Goal: Task Accomplishment & Management: Use online tool/utility

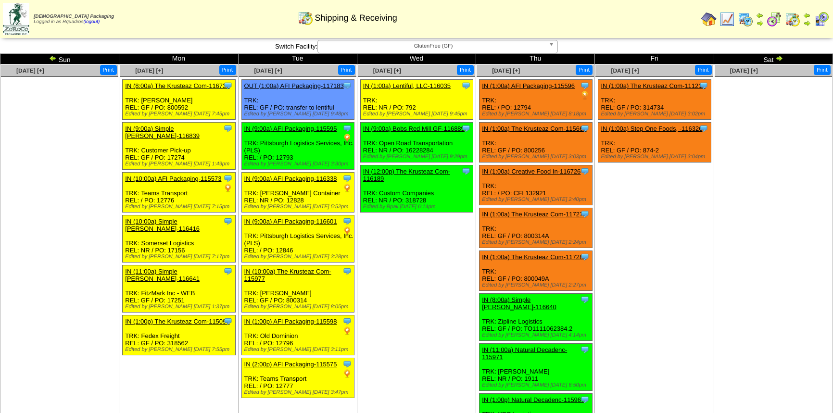
scroll to position [359, 0]
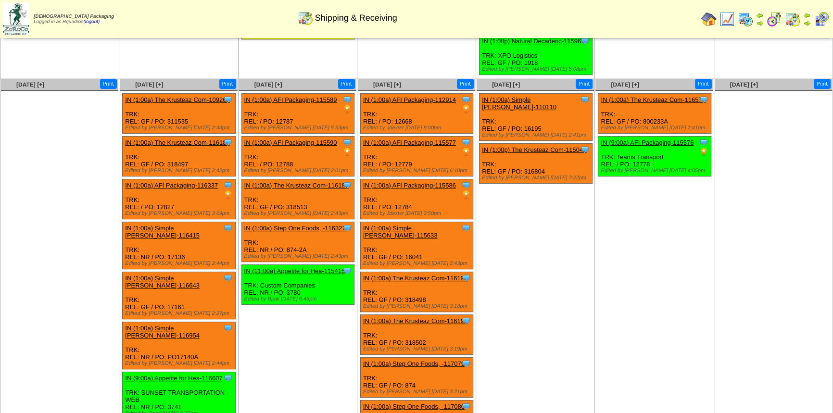
click at [567, 231] on td "Oct 02 [+] Print Clone Item IN (1:00a) Simple Mills-110110 Simple Mills Schedul…" at bounding box center [535, 318] width 119 height 480
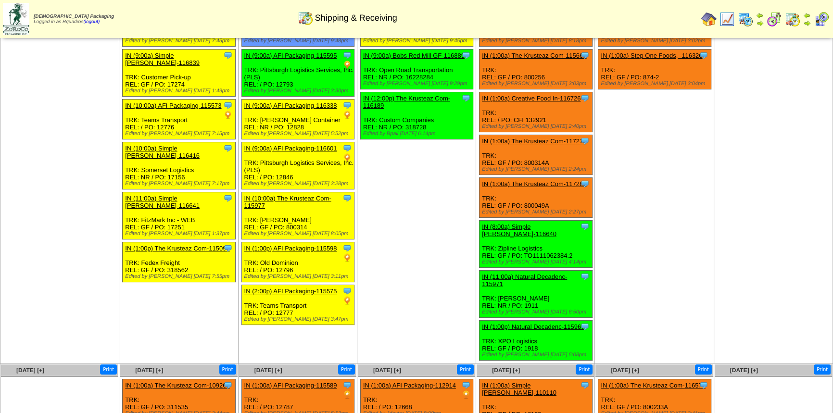
scroll to position [0, 0]
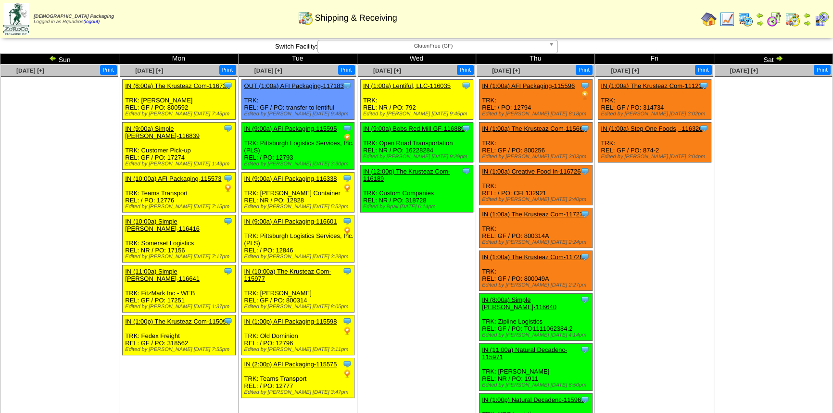
click at [684, 216] on ul "Clone Item IN (1:00a) The Krusteaz Com-111213 The Krusteaz Company ScheduleID: …" at bounding box center [653, 151] width 117 height 144
click at [778, 115] on ul at bounding box center [773, 149] width 117 height 144
click at [709, 22] on img at bounding box center [708, 19] width 15 height 15
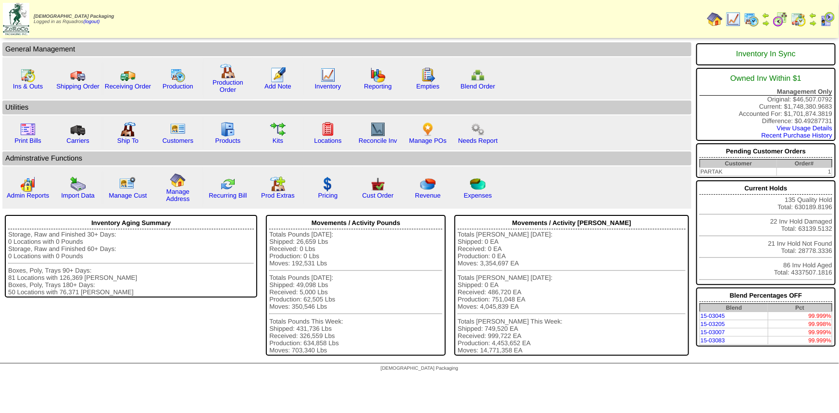
click at [458, 16] on td "Print All" at bounding box center [459, 19] width 489 height 36
click at [380, 194] on link "Cust Order" at bounding box center [377, 195] width 31 height 7
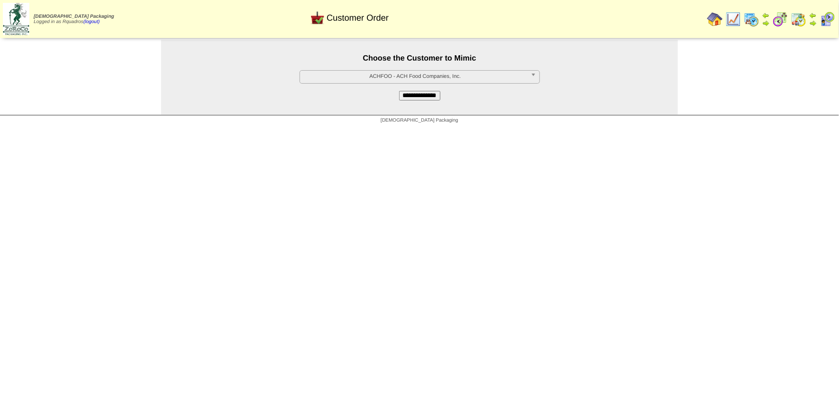
click at [392, 75] on span "ACHFOO - ACH Food Companies, Inc." at bounding box center [415, 77] width 223 height 12
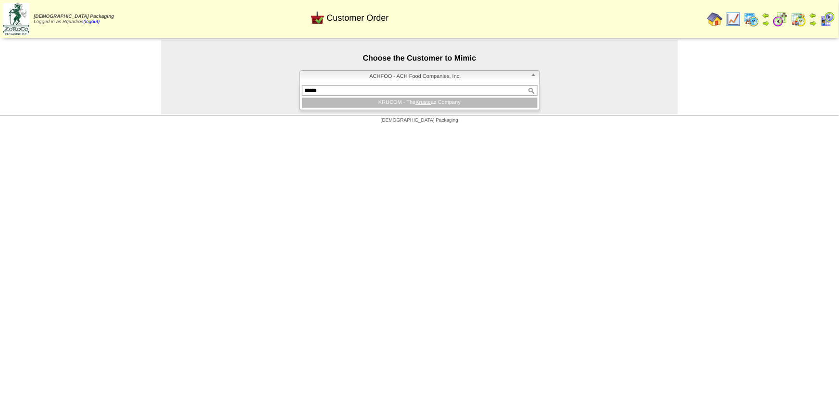
type input "******"
click at [397, 100] on li "KRUCOM - The Kruste az Company" at bounding box center [420, 103] width 236 height 10
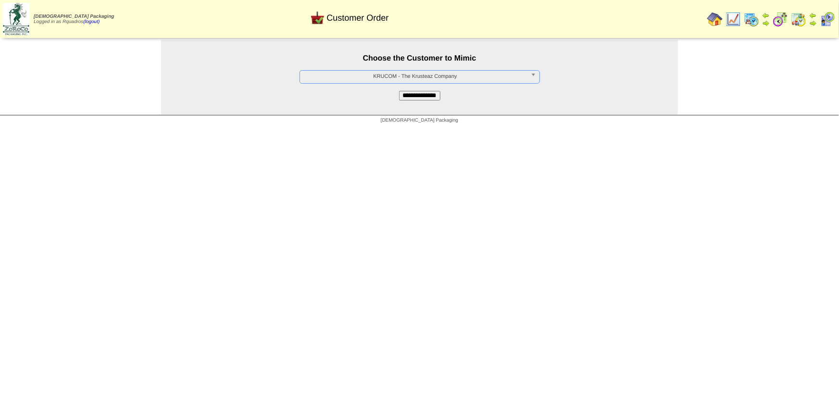
click at [409, 100] on input "**********" at bounding box center [419, 96] width 41 height 10
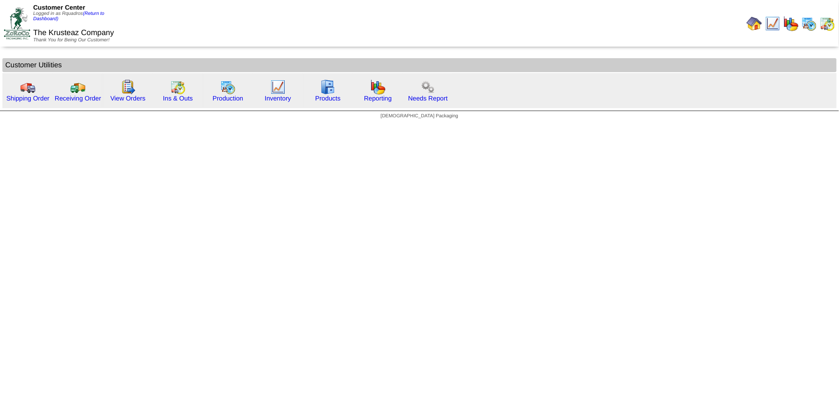
click at [28, 99] on link "Shipping Order" at bounding box center [27, 98] width 43 height 7
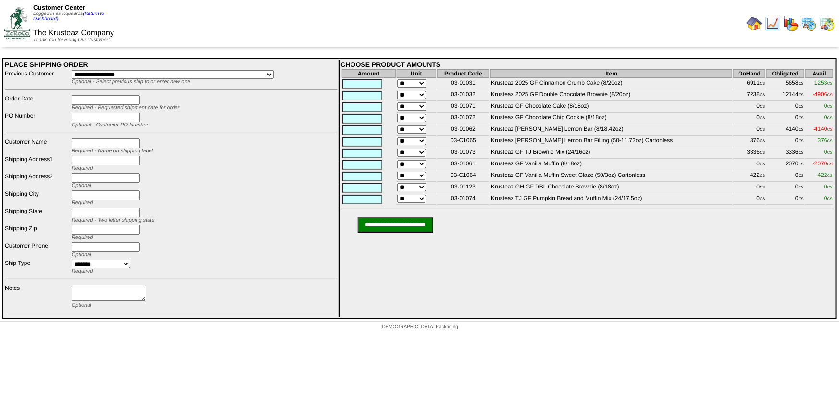
click at [832, 24] on img at bounding box center [827, 23] width 15 height 15
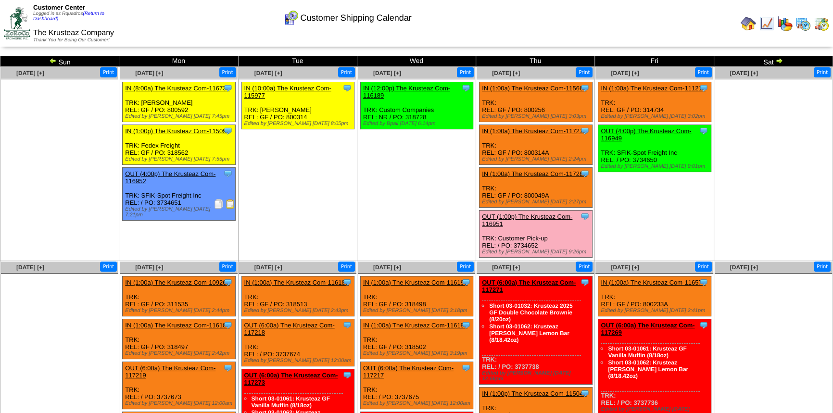
click at [649, 213] on ul "Clone Item IN (1:00a) The Krusteaz Com-111213 The Krusteaz Company ScheduleID: …" at bounding box center [653, 154] width 117 height 144
click at [654, 223] on ul "Clone Item IN (1:00a) The Krusteaz Com-111213 The Krusteaz Company ScheduleID: …" at bounding box center [653, 154] width 117 height 144
click at [741, 25] on img at bounding box center [748, 23] width 15 height 15
click at [746, 24] on img at bounding box center [748, 23] width 15 height 15
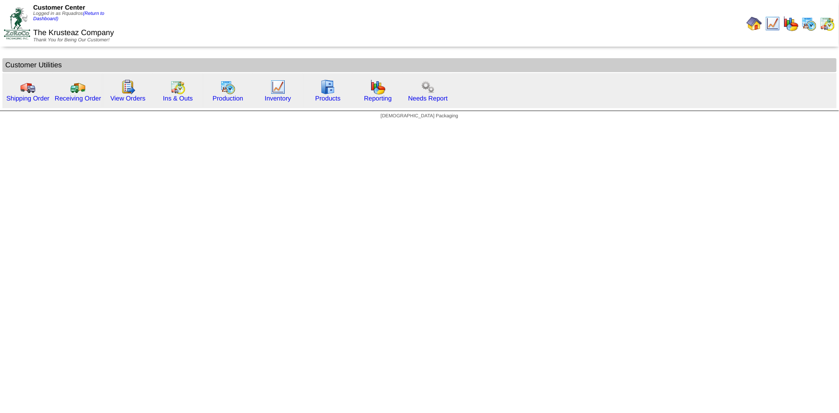
drag, startPoint x: 101, startPoint y: 13, endPoint x: 255, endPoint y: 48, distance: 157.7
click at [101, 13] on link "(Return to Dashboard)" at bounding box center [68, 16] width 71 height 11
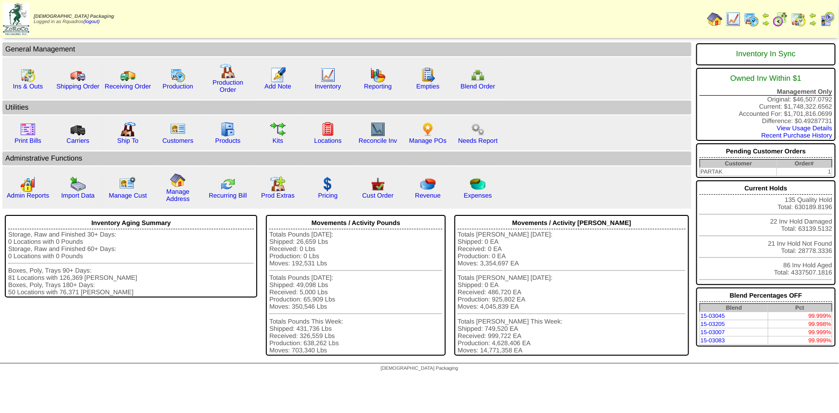
click img
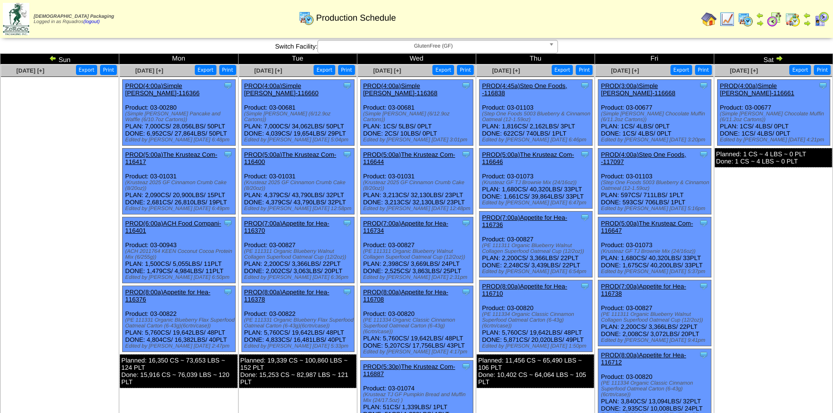
drag, startPoint x: 777, startPoint y: 58, endPoint x: 777, endPoint y: 159, distance: 100.5
click at [777, 58] on img at bounding box center [779, 58] width 8 height 8
click at [766, 214] on ul "Clone Item PROD(4:00a)Simple Mills-116661 Simple Mills ScheduleID: 116661 1 EA:…" at bounding box center [773, 151] width 117 height 144
click at [803, 188] on ul "Clone Item PROD(4:00a)Simple Mills-116661 Simple Mills ScheduleID: 116661 1 EA:…" at bounding box center [773, 151] width 117 height 144
click at [777, 60] on img at bounding box center [779, 58] width 8 height 8
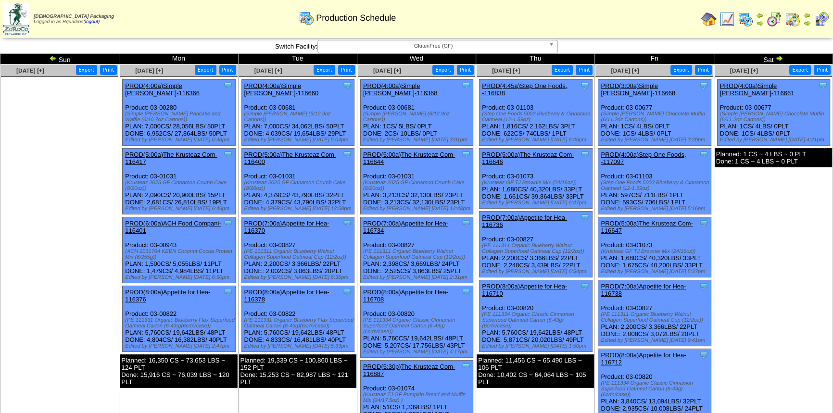
click at [771, 202] on ul "Clone Item PROD(4:00a)Simple Mills-116661 Simple Mills ScheduleID: 116661 1 EA:…" at bounding box center [773, 151] width 117 height 144
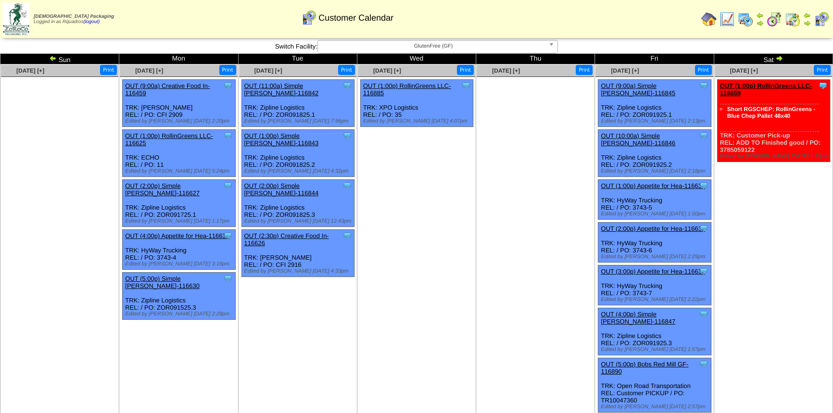
click at [706, 15] on img at bounding box center [708, 19] width 15 height 15
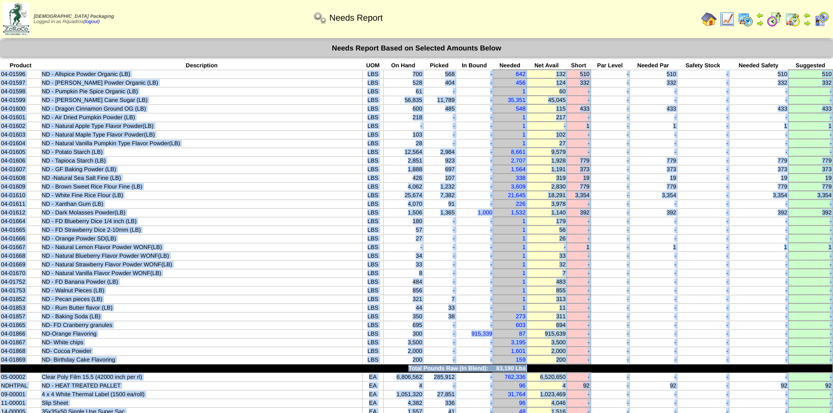
click at [706, 18] on img at bounding box center [708, 19] width 15 height 15
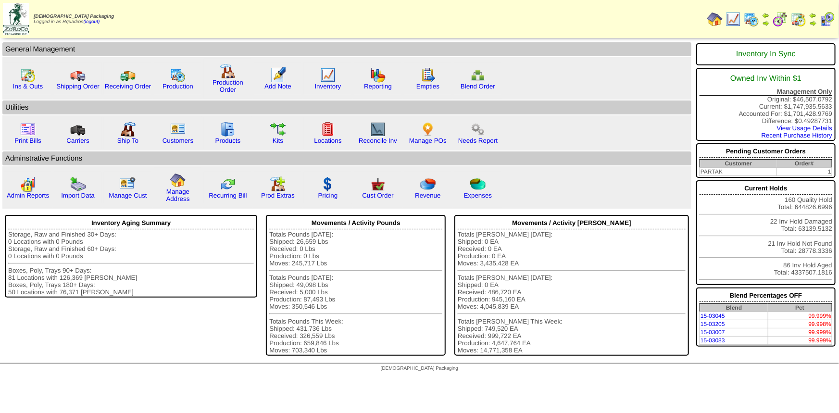
click at [485, 139] on link "Needs Report" at bounding box center [477, 140] width 39 height 7
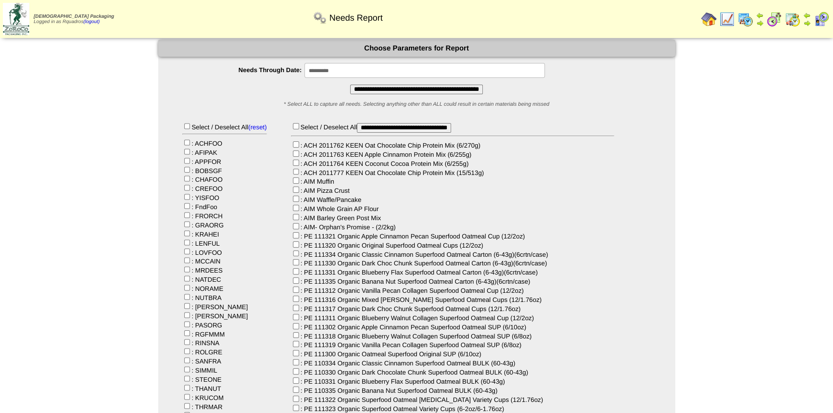
click at [335, 68] on input "**********" at bounding box center [424, 70] width 240 height 15
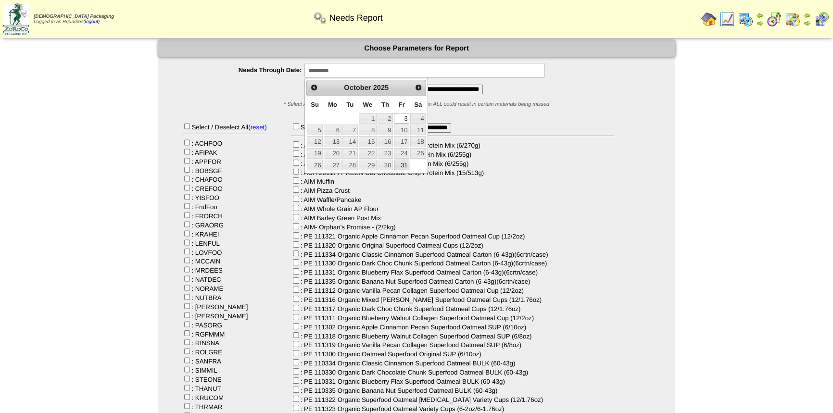
drag, startPoint x: 405, startPoint y: 163, endPoint x: 403, endPoint y: 158, distance: 5.5
click at [405, 163] on link "31" at bounding box center [401, 165] width 15 height 11
type input "**********"
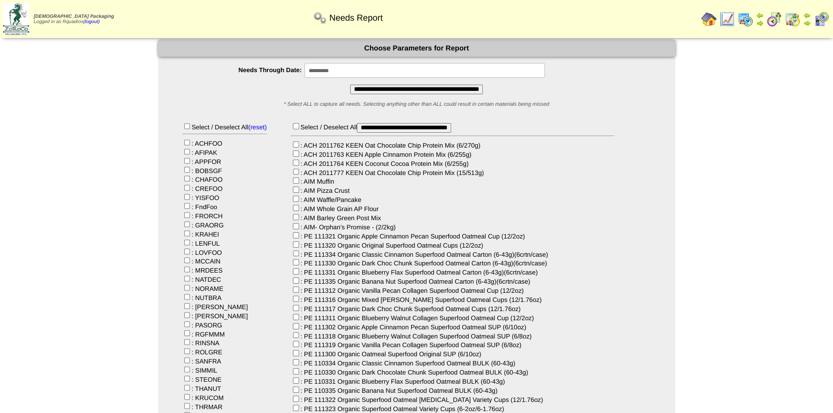
click at [436, 89] on input "**********" at bounding box center [416, 90] width 133 height 10
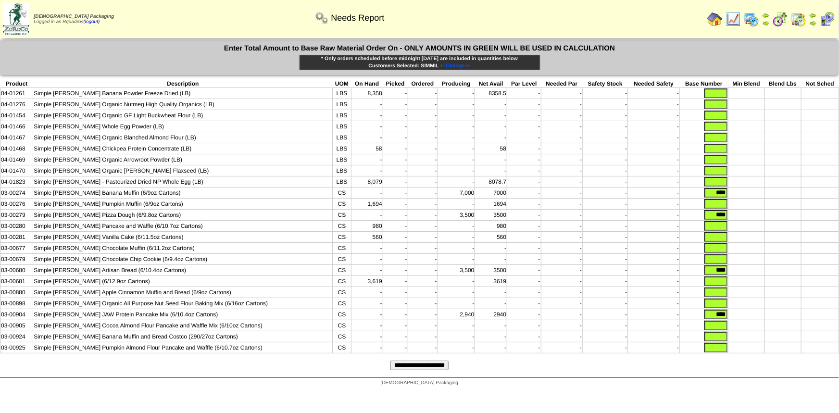
drag, startPoint x: 0, startPoint y: 0, endPoint x: 208, endPoint y: 94, distance: 227.9
click at [208, 94] on td "Simple [PERSON_NAME] Banana Powder Freeze Dried (LB)" at bounding box center [183, 93] width 300 height 11
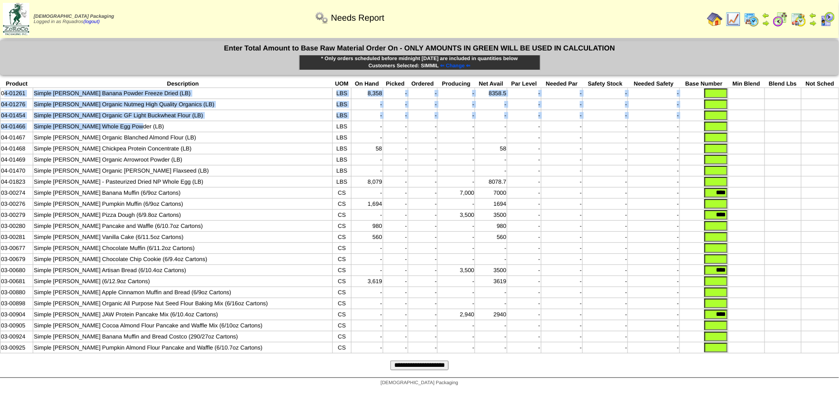
drag, startPoint x: 3, startPoint y: 91, endPoint x: 163, endPoint y: 123, distance: 162.2
click at [163, 123] on tbody "Product Description UOM On Hand Picked Ordered Producing Net Avail Par Level Ne…" at bounding box center [419, 217] width 839 height 274
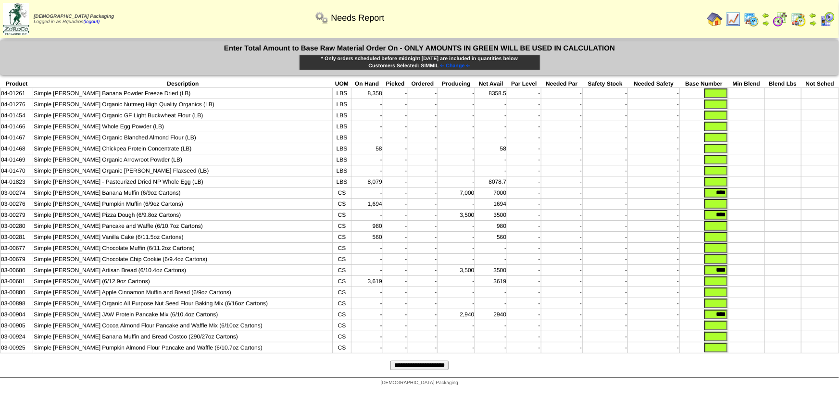
click at [7, 192] on td "03-00274" at bounding box center [16, 193] width 33 height 11
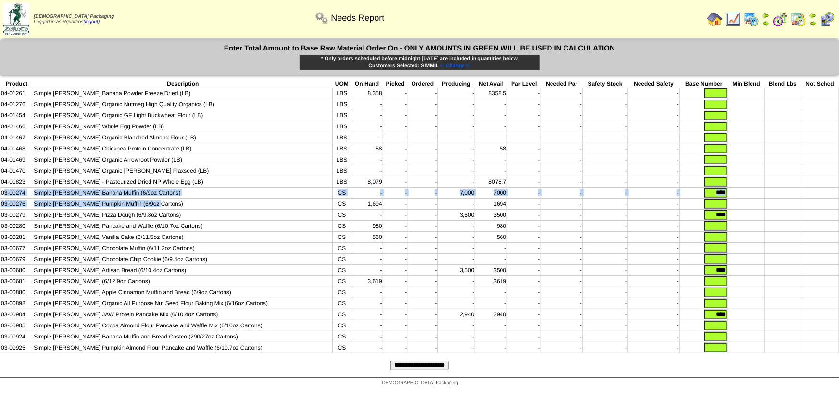
drag, startPoint x: 5, startPoint y: 192, endPoint x: 181, endPoint y: 206, distance: 177.0
click at [181, 206] on tbody "Product Description UOM On Hand Picked Ordered Producing Net Avail Par Level Ne…" at bounding box center [419, 217] width 839 height 274
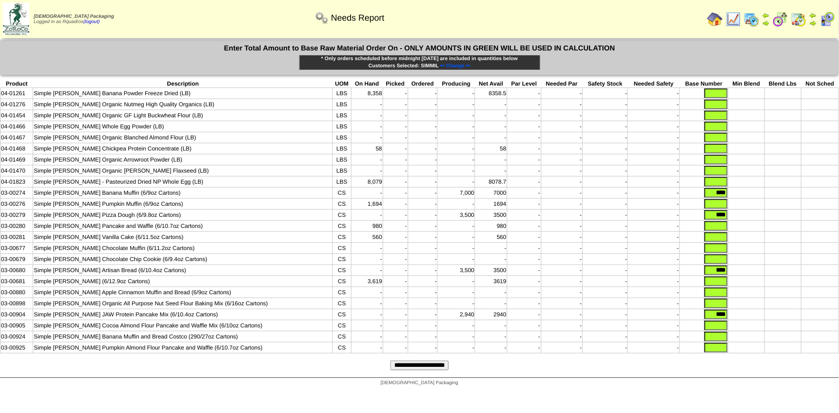
click at [129, 244] on td "Simple [PERSON_NAME] Chocolate Muffin (6/11.2oz Cartons)" at bounding box center [183, 248] width 300 height 11
drag, startPoint x: 705, startPoint y: 196, endPoint x: 761, endPoint y: 191, distance: 55.9
click at [761, 191] on tr "03-00274 Simple Mills Banana Muffin (6/9oz Cartons) CS - - - 7,000 7000 - - - -…" at bounding box center [419, 193] width 839 height 11
type input "*****"
type input "****"
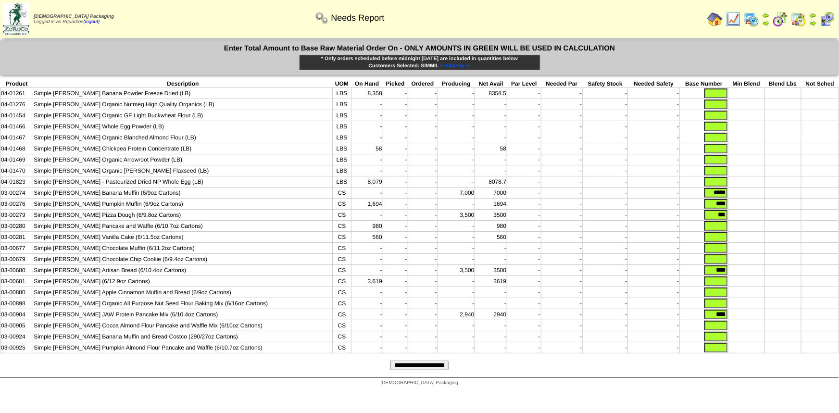
type input "****"
type input "*****"
type input "****"
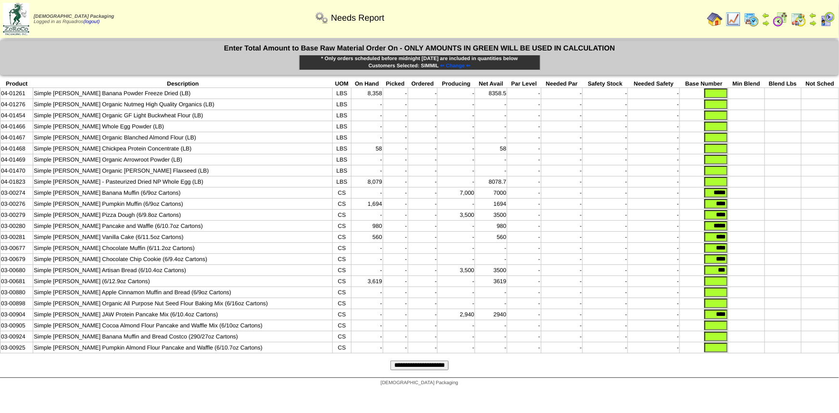
type input "****"
type input "*"
type input "****"
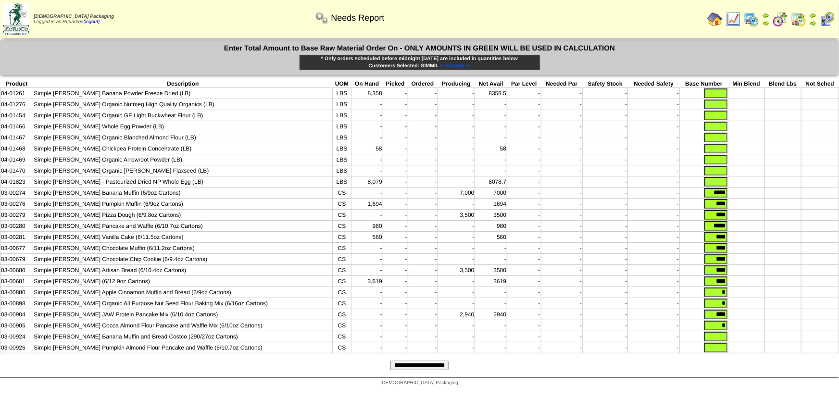
type input "*"
click at [390, 361] on input "**********" at bounding box center [419, 366] width 58 height 10
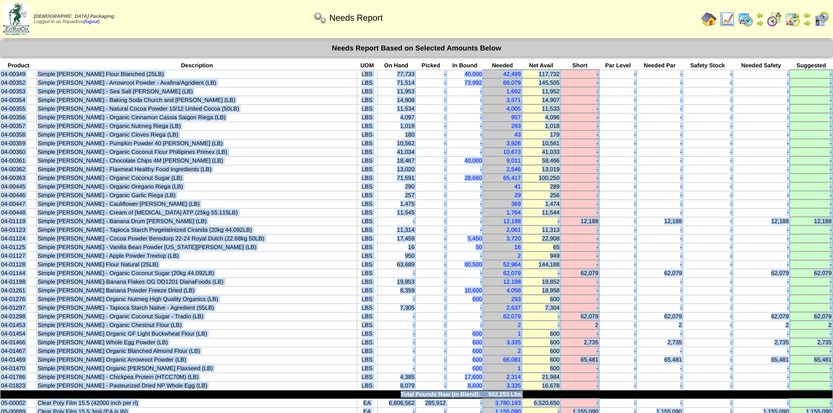
drag, startPoint x: 709, startPoint y: 358, endPoint x: 0, endPoint y: 73, distance: 764.3
click at [0, 73] on tbody "Product Description UOM On Hand Picked In Bound Needed Net Avail Short Par Leve…" at bounding box center [416, 343] width 832 height 562
copy tbody "04-00349 Simple [PERSON_NAME] Flour Blanched (25LB) LBS 77,733 - 40,000 42,499 …"
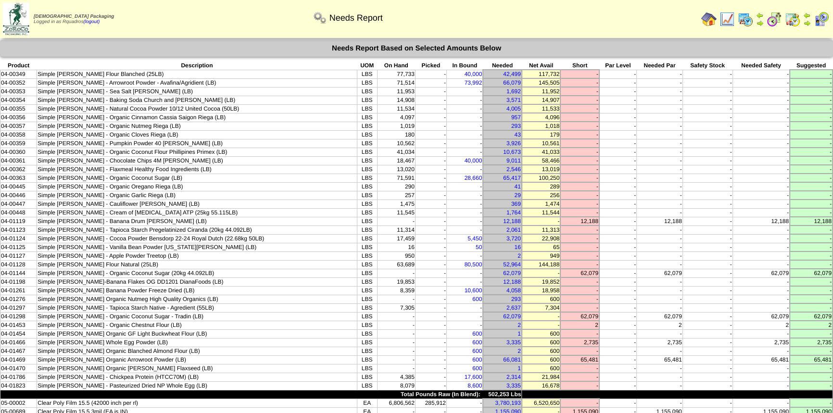
click at [567, 21] on div "Needs Report" at bounding box center [347, 14] width 478 height 26
click at [540, 2] on div "Needs Report" at bounding box center [347, 14] width 478 height 26
click at [793, 22] on img at bounding box center [792, 19] width 15 height 15
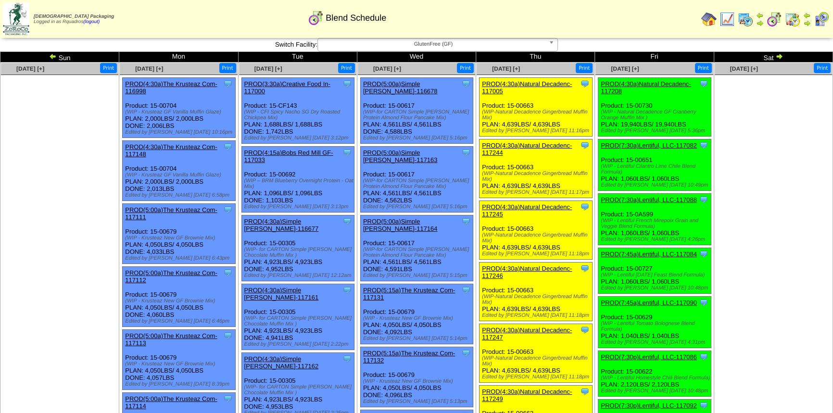
scroll to position [2, 0]
click at [397, 47] on span "GlutenFree (GF)" at bounding box center [433, 44] width 223 height 12
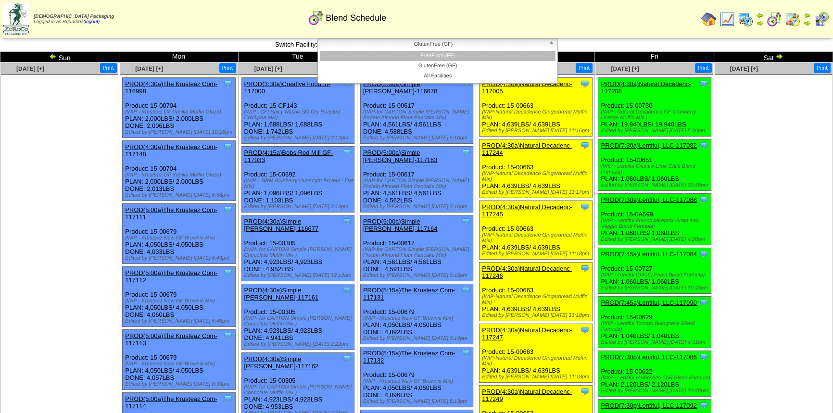
click at [440, 59] on li "FreeFrom (FF)" at bounding box center [438, 56] width 236 height 10
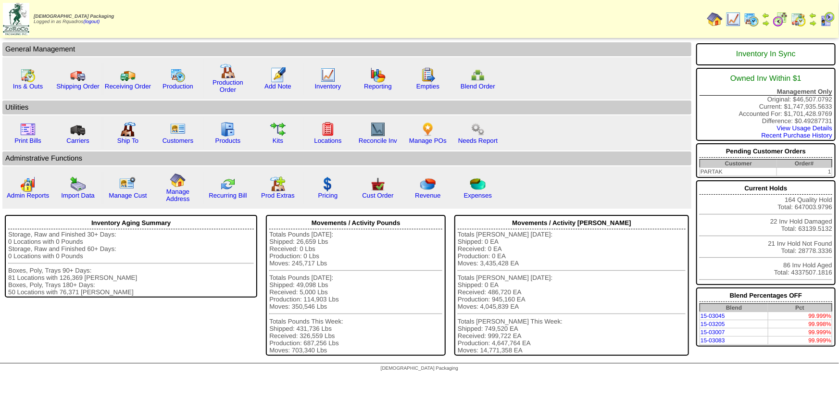
click at [477, 142] on link "Needs Report" at bounding box center [477, 140] width 39 height 7
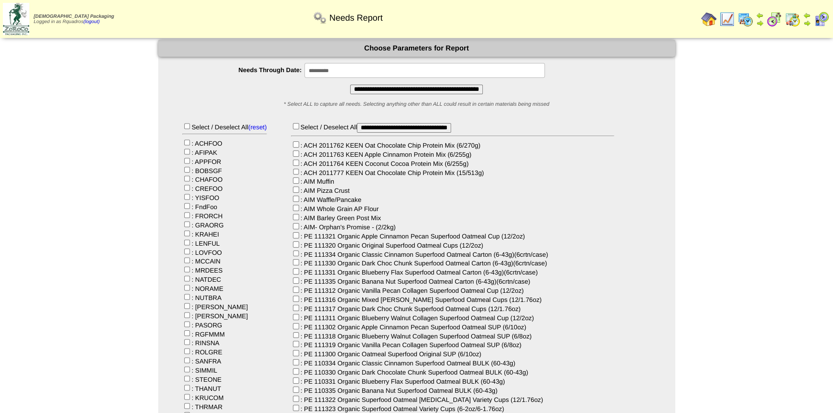
click at [390, 126] on input "**********" at bounding box center [404, 128] width 94 height 10
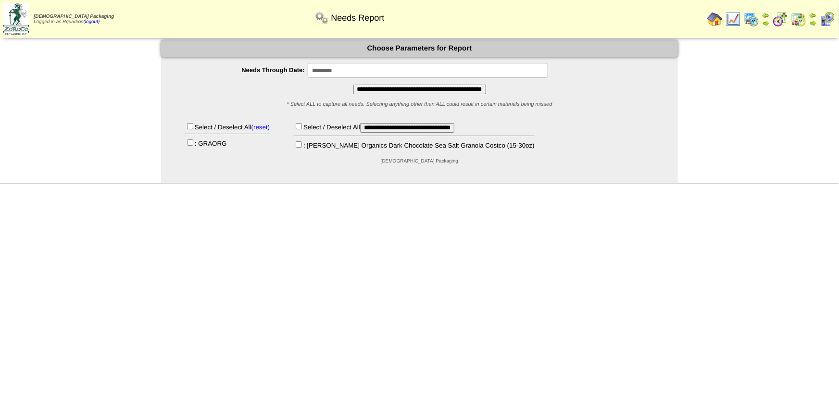
click at [316, 68] on input "**********" at bounding box center [428, 70] width 240 height 15
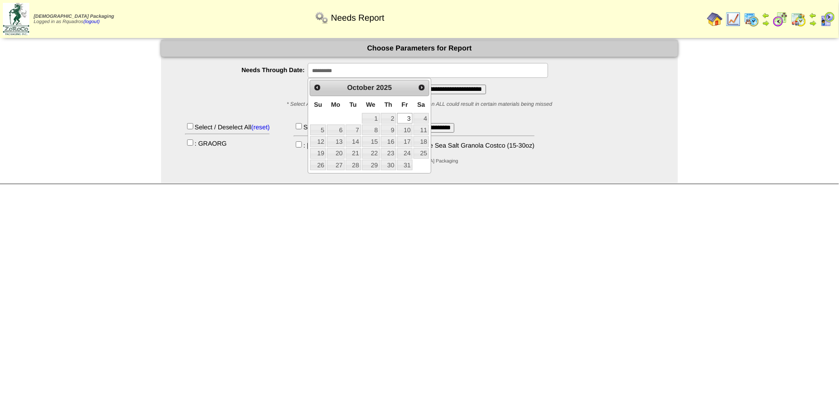
click at [632, 149] on div at bounding box center [419, 152] width 517 height 7
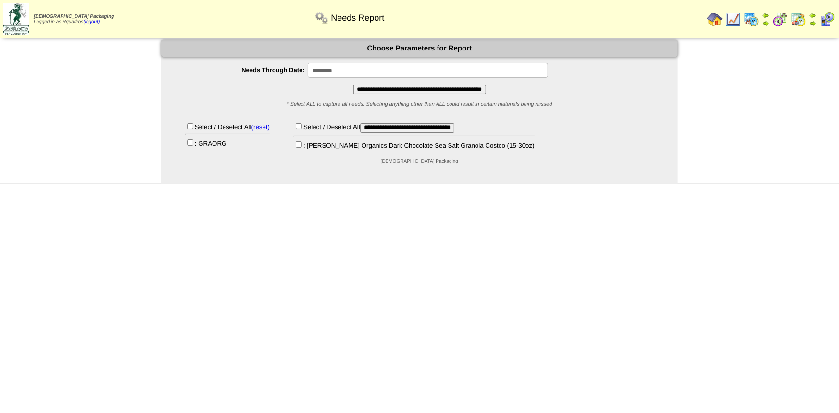
click at [718, 21] on img at bounding box center [714, 19] width 15 height 15
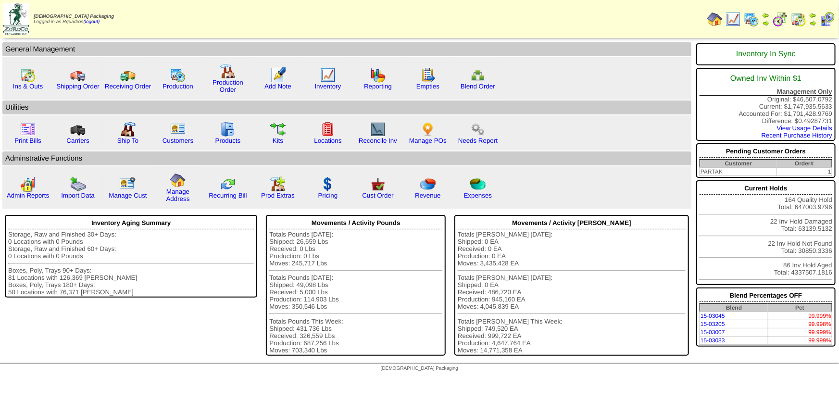
click at [29, 88] on link "Ins & Outs" at bounding box center [28, 86] width 30 height 7
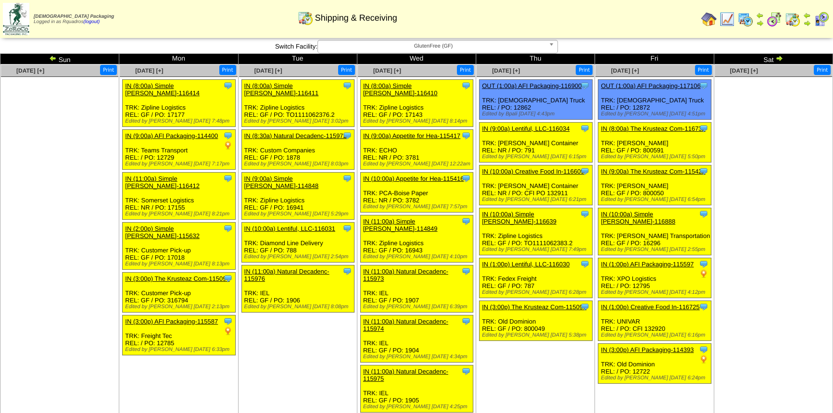
click at [781, 57] on img at bounding box center [779, 58] width 8 height 8
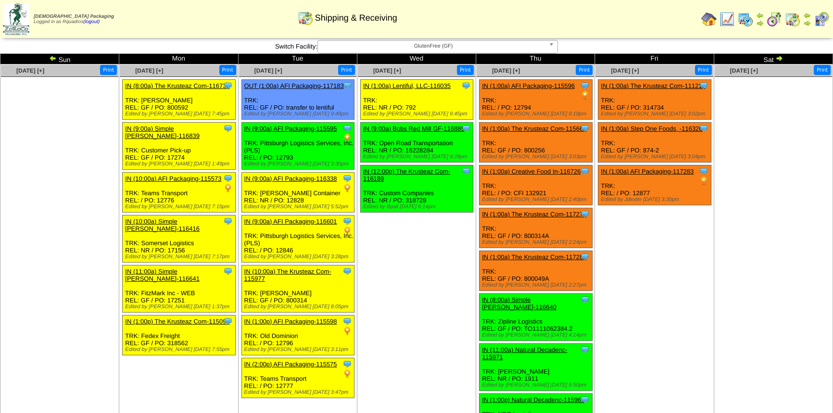
drag, startPoint x: 741, startPoint y: 87, endPoint x: 765, endPoint y: 144, distance: 62.5
click at [765, 145] on ul at bounding box center [773, 149] width 117 height 144
click at [714, 14] on img at bounding box center [708, 19] width 15 height 15
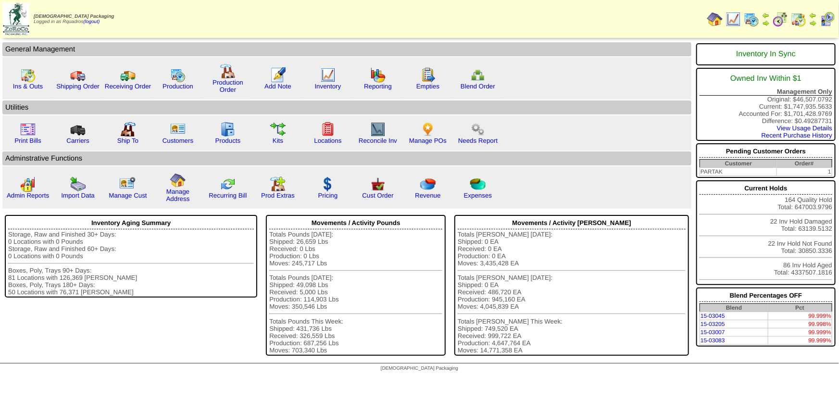
click at [382, 196] on link "Cust Order" at bounding box center [377, 195] width 31 height 7
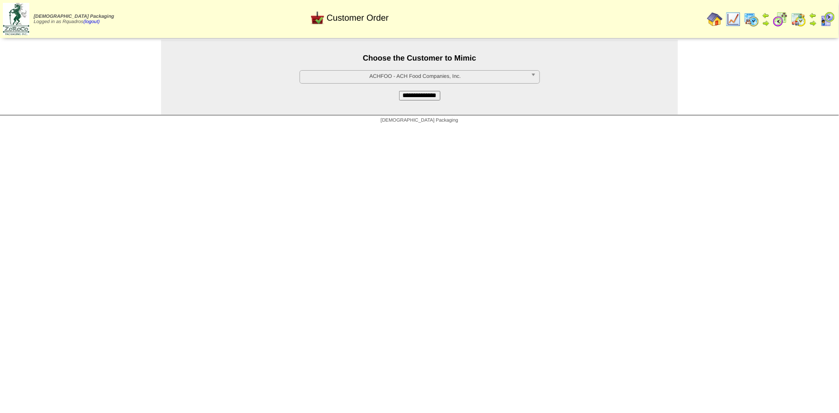
click at [360, 80] on span "ACHFOO - ACH Food Companies, Inc." at bounding box center [415, 77] width 223 height 12
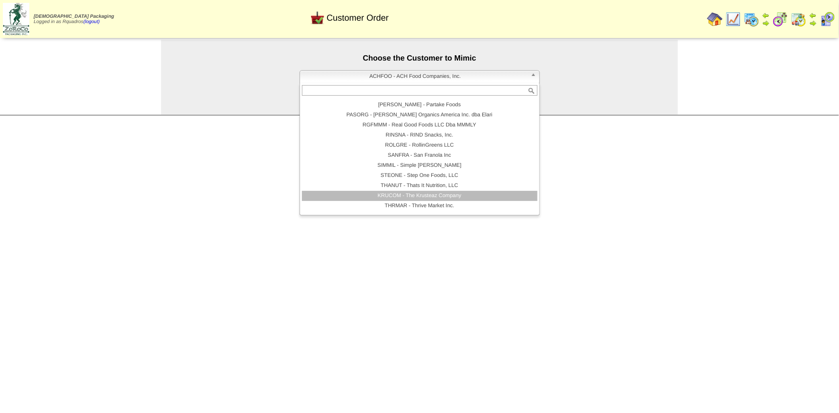
scroll to position [189, 0]
click at [414, 197] on li "KRUCOM - The Krusteaz Company" at bounding box center [420, 196] width 236 height 10
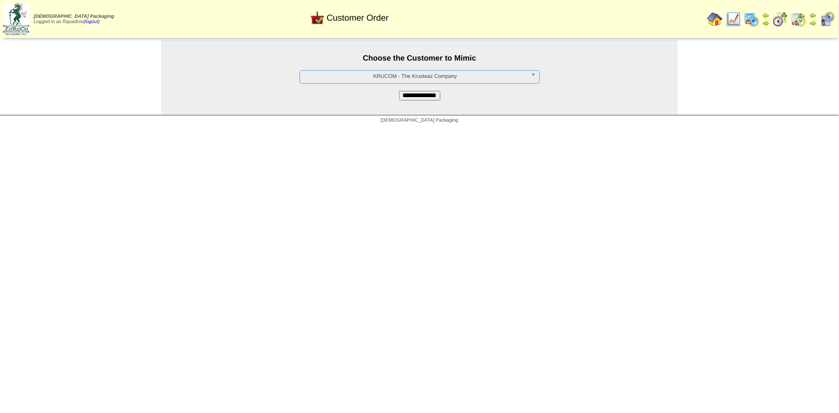
click at [407, 97] on input "**********" at bounding box center [419, 96] width 41 height 10
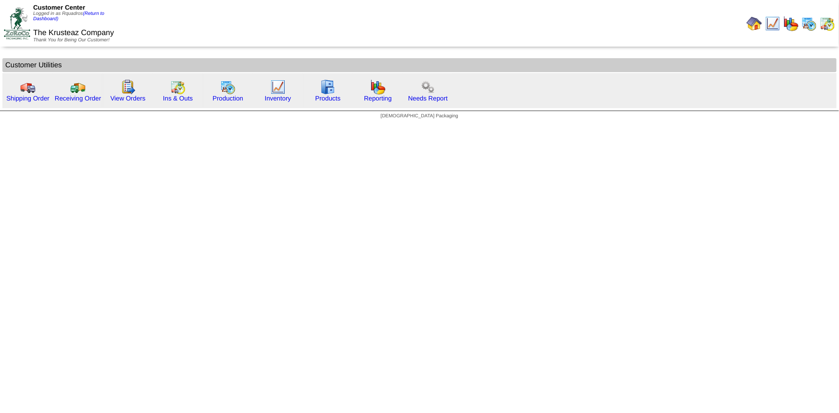
click at [29, 97] on link "Shipping Order" at bounding box center [27, 98] width 43 height 7
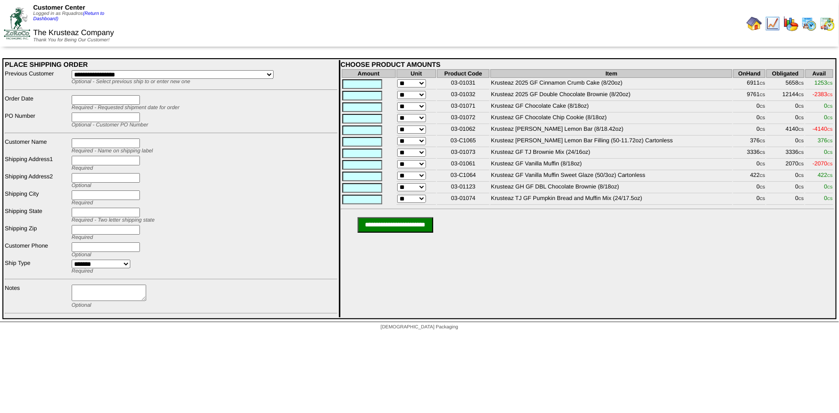
click at [84, 76] on select "**********" at bounding box center [173, 74] width 202 height 9
select select "****"
click at [74, 70] on select "**********" at bounding box center [173, 74] width 202 height 9
type input "**********"
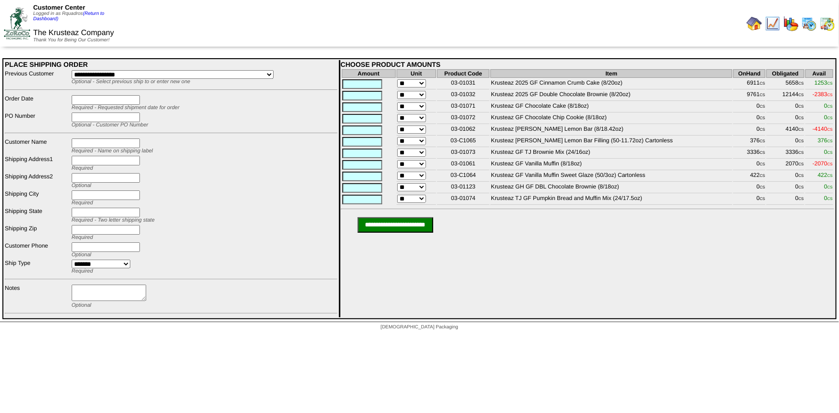
type input "*********"
type input "**"
type input "*****"
type input "**********"
click at [91, 99] on input "text" at bounding box center [106, 100] width 68 height 10
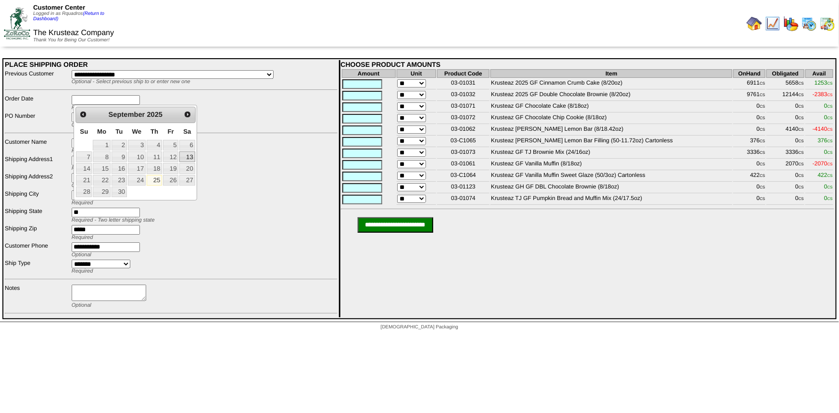
click at [190, 159] on link "13" at bounding box center [186, 156] width 15 height 11
type input "**********"
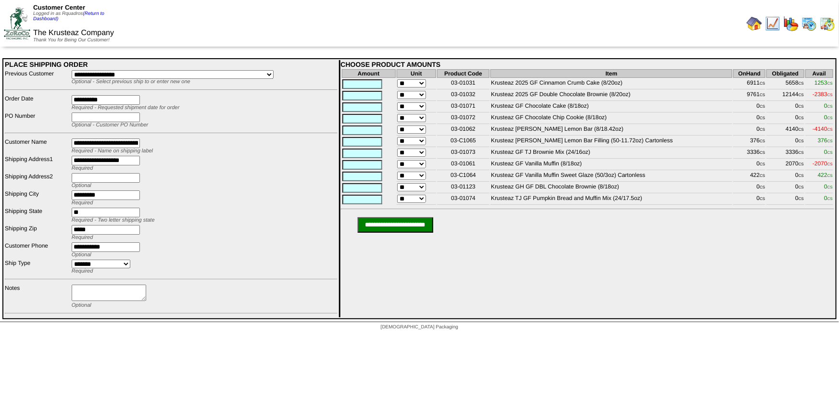
drag, startPoint x: 105, startPoint y: 114, endPoint x: 115, endPoint y: 117, distance: 10.8
click at [105, 114] on input "text" at bounding box center [106, 118] width 68 height 10
click at [202, 142] on td "**********" at bounding box center [204, 146] width 267 height 16
click at [95, 289] on textarea at bounding box center [109, 293] width 75 height 16
click at [382, 80] on input "text" at bounding box center [362, 84] width 40 height 10
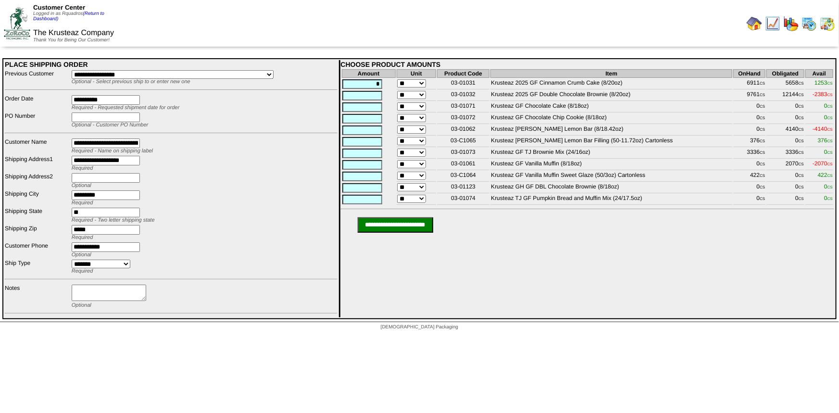
type input "*"
click at [572, 277] on td "CHOOSE PRODUCT AMOUNTS Amount Unit Product Code Item OnHand Obligated Avail * *…" at bounding box center [587, 188] width 496 height 257
click at [659, 243] on td "CHOOSE PRODUCT AMOUNTS Amount Unit Product Code Item OnHand Obligated Avail * *…" at bounding box center [587, 188] width 496 height 257
click at [755, 19] on img at bounding box center [754, 23] width 15 height 15
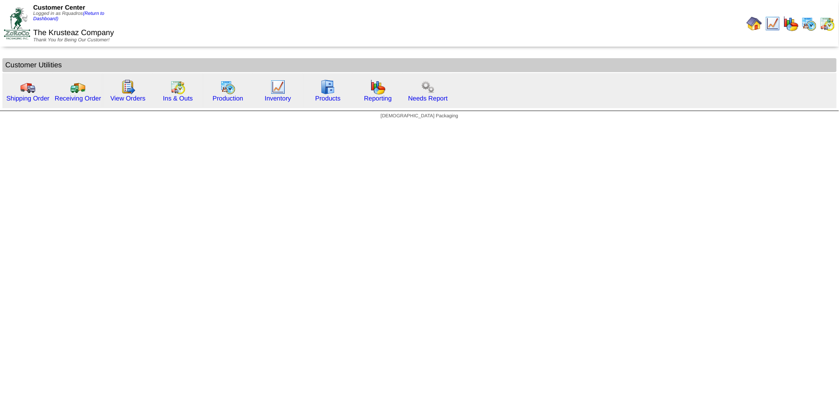
click at [309, 124] on html "Customer Center Logged in as Rquadros (Return to Dashboard) The Krusteaz Compan…" at bounding box center [419, 62] width 839 height 124
click at [135, 100] on link "View Orders" at bounding box center [127, 98] width 35 height 7
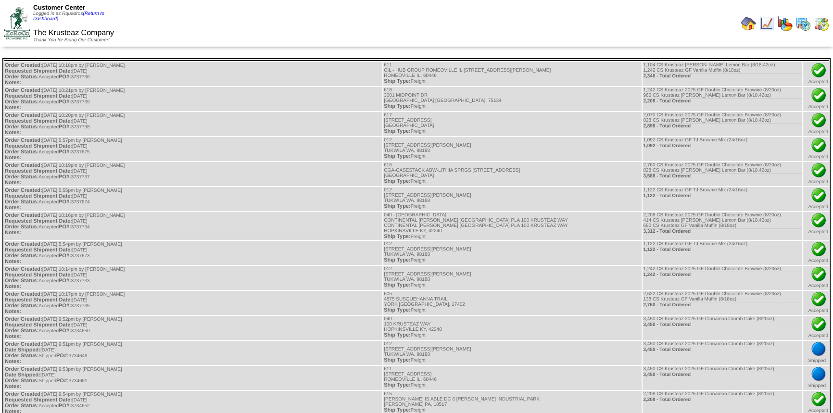
click at [817, 27] on img at bounding box center [821, 23] width 15 height 15
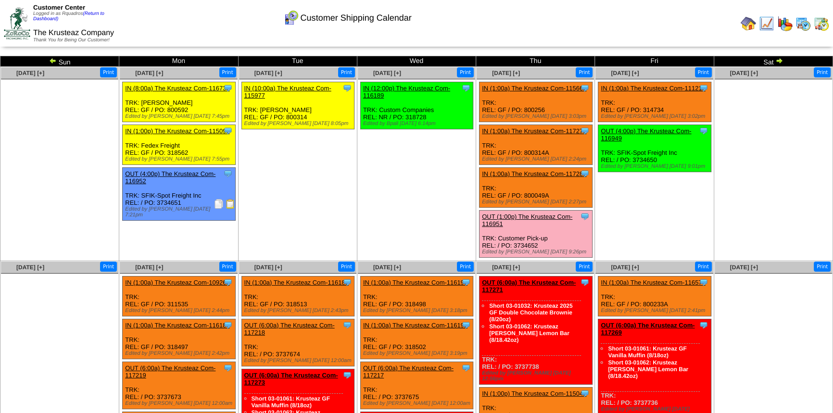
click at [747, 26] on img at bounding box center [748, 23] width 15 height 15
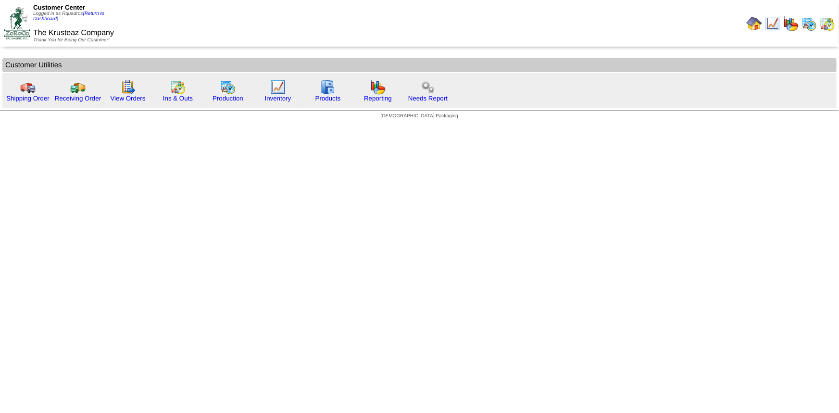
click at [35, 96] on link "Shipping Order" at bounding box center [27, 98] width 43 height 7
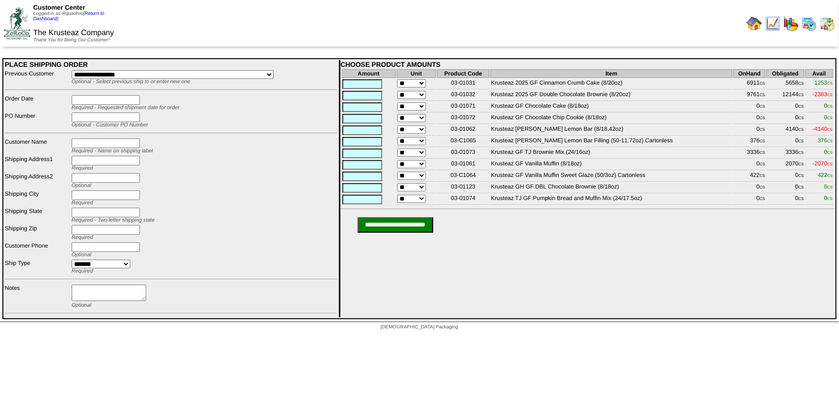
click at [124, 100] on input "text" at bounding box center [106, 100] width 68 height 10
click at [662, 276] on td "CHOOSE PRODUCT AMOUNTS Amount Unit Product Code Item OnHand Obligated Avail ** …" at bounding box center [587, 188] width 496 height 257
click at [753, 24] on img at bounding box center [754, 23] width 15 height 15
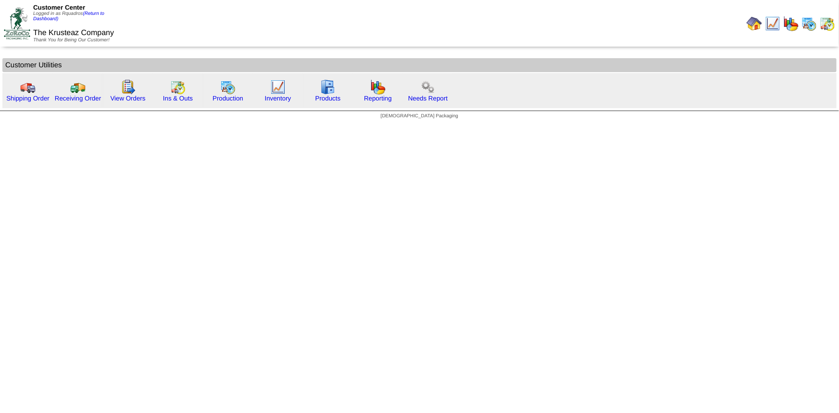
click at [99, 15] on link "(Return to Dashboard)" at bounding box center [68, 16] width 71 height 11
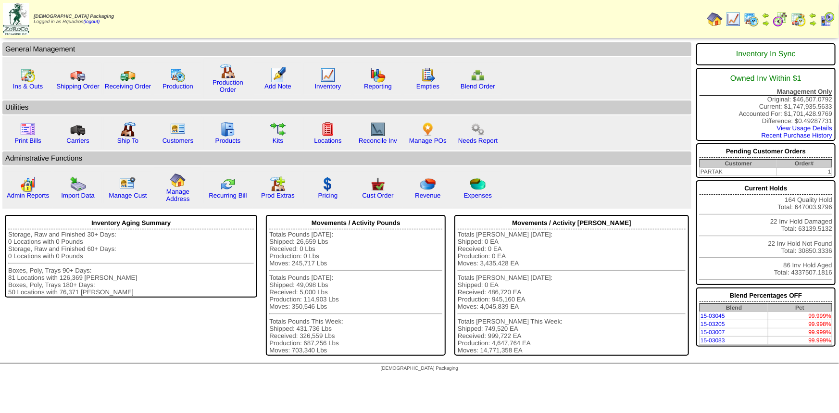
click at [748, 21] on img at bounding box center [751, 19] width 15 height 15
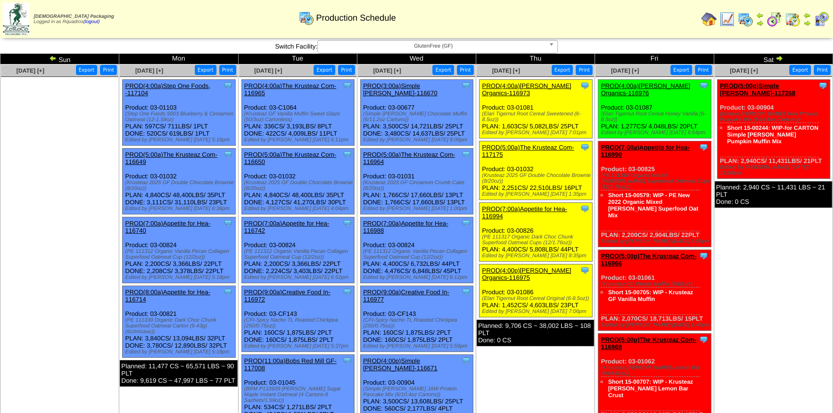
click at [401, 83] on link "PROD(3:00a)Simple [PERSON_NAME]-116670" at bounding box center [400, 89] width 75 height 14
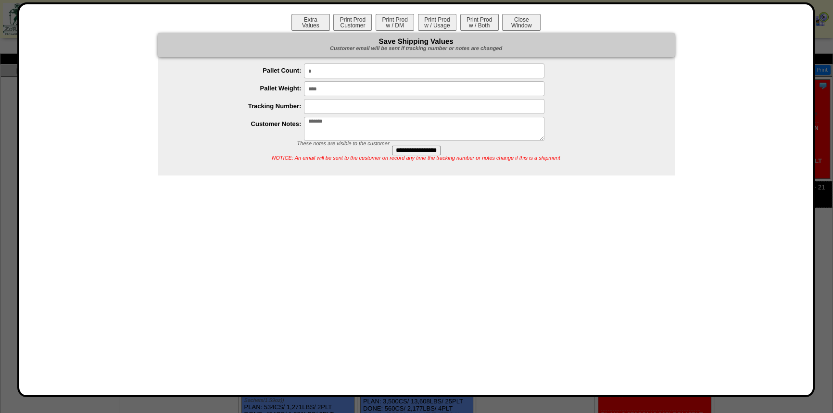
click at [350, 25] on button "Print Prod Customer" at bounding box center [352, 22] width 38 height 17
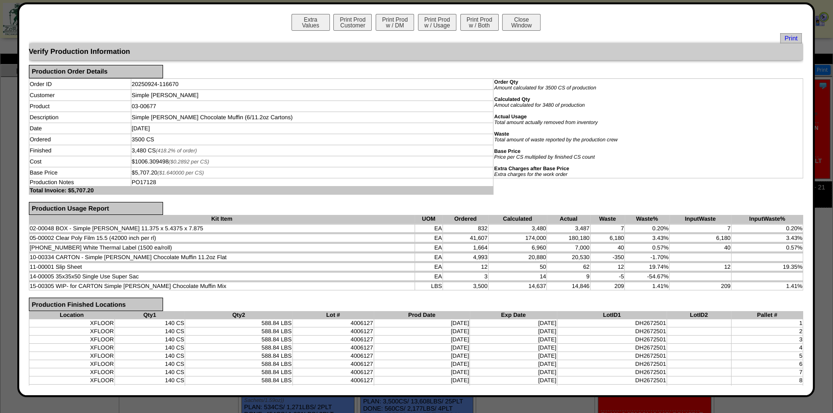
click at [478, 24] on button "Print Prod w / Both" at bounding box center [479, 22] width 38 height 17
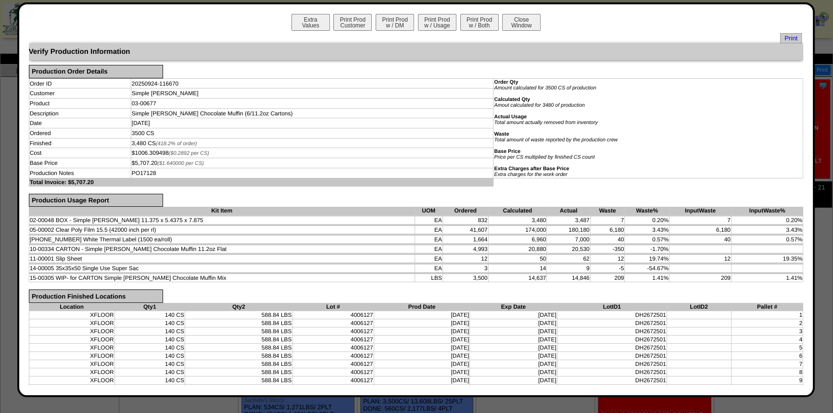
click at [527, 22] on button "Close Window" at bounding box center [521, 22] width 38 height 17
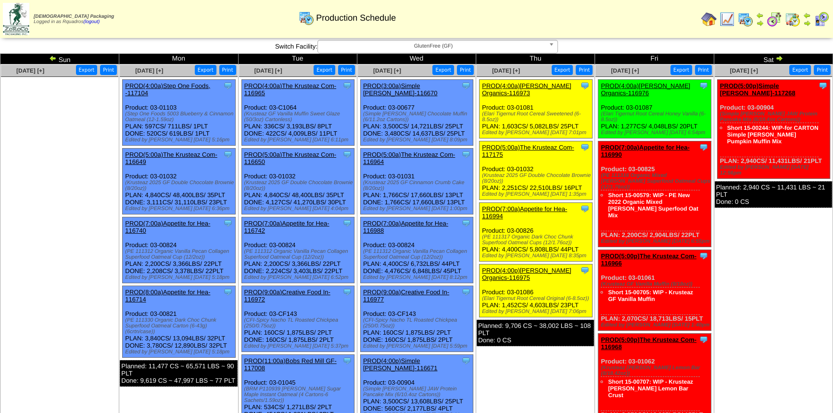
click at [754, 240] on td "[DATE] [+] Print Export Clone Item PROD(5:00p)Simple [PERSON_NAME]-117268 Simpl…" at bounding box center [773, 328] width 119 height 529
click at [201, 21] on div "Production Schedule" at bounding box center [347, 14] width 478 height 26
click at [708, 17] on img at bounding box center [708, 19] width 15 height 15
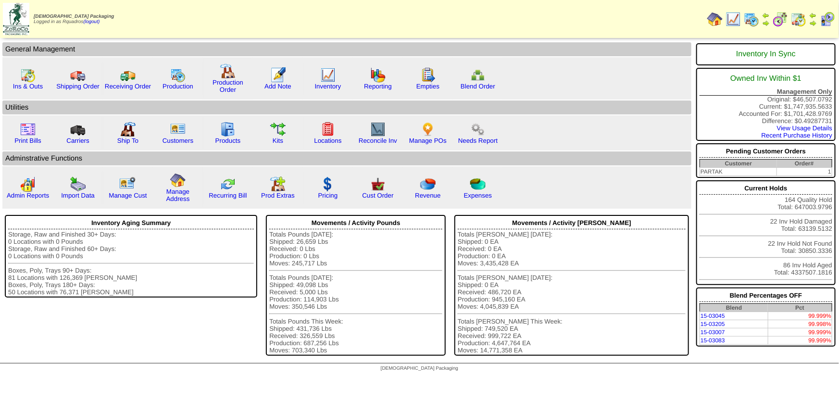
click at [798, 20] on img at bounding box center [798, 19] width 15 height 15
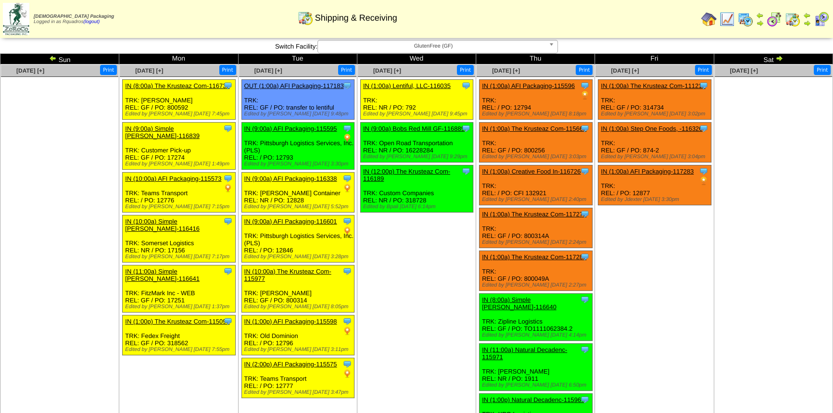
click at [628, 67] on span "Sep 26 [+]" at bounding box center [625, 70] width 28 height 7
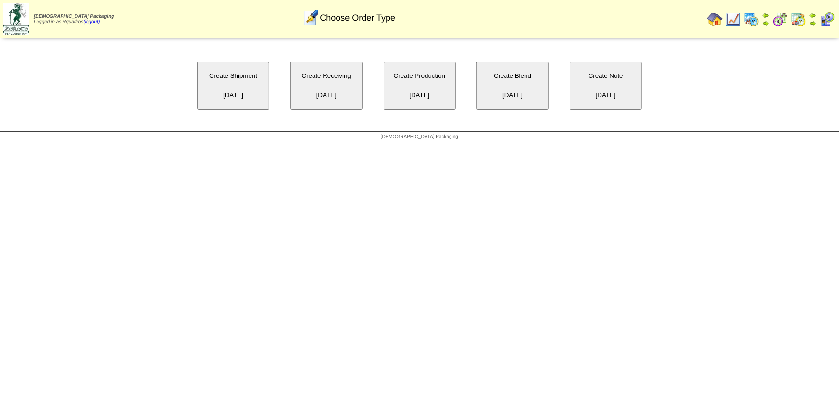
click at [619, 99] on button "Create Note [DATE]" at bounding box center [606, 86] width 72 height 48
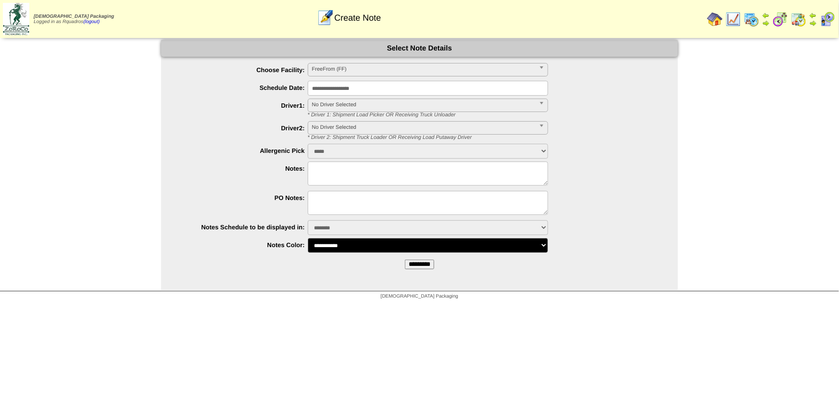
click at [340, 67] on span "FreeFrom (FF)" at bounding box center [423, 69] width 223 height 12
click at [176, 113] on ul "**********" at bounding box center [419, 158] width 517 height 190
click at [329, 251] on select "**********" at bounding box center [428, 245] width 240 height 15
click at [327, 235] on select "**********" at bounding box center [428, 227] width 240 height 15
click at [152, 178] on div "**********" at bounding box center [419, 165] width 839 height 251
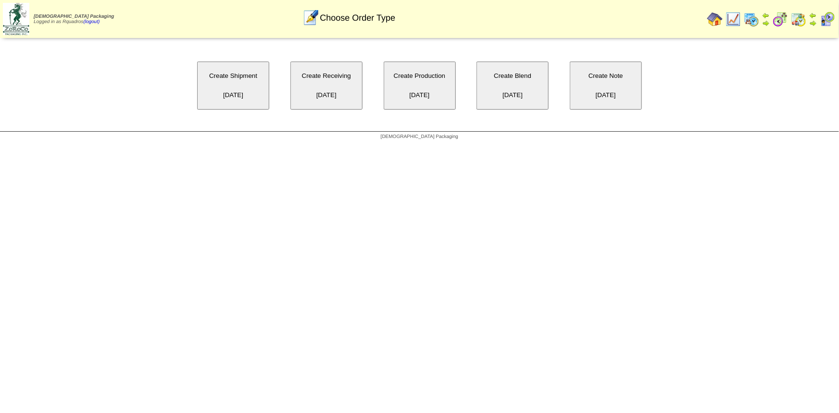
click at [703, 87] on div "Create Shipment [DATE] Create Receiving [DATE] Create Production [DATE] Create …" at bounding box center [419, 85] width 839 height 91
click at [628, 87] on button "Create Note [DATE]" at bounding box center [606, 86] width 72 height 48
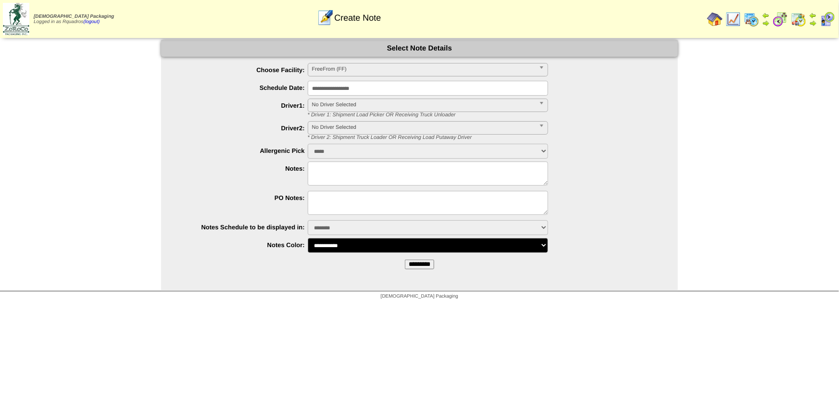
click at [702, 93] on div "**********" at bounding box center [419, 165] width 839 height 251
click at [718, 17] on img at bounding box center [714, 19] width 15 height 15
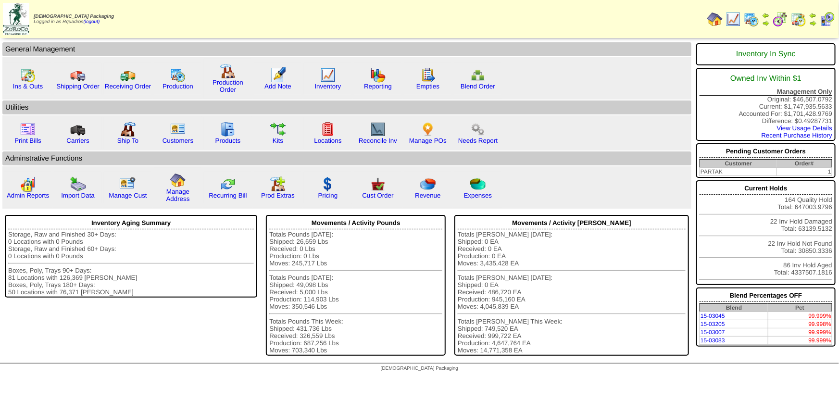
click at [515, 38] on table "Zoroco Packaging Logged in as Rquadros (logout) Print All" at bounding box center [419, 19] width 839 height 38
click at [324, 86] on link "Inventory" at bounding box center [328, 86] width 26 height 7
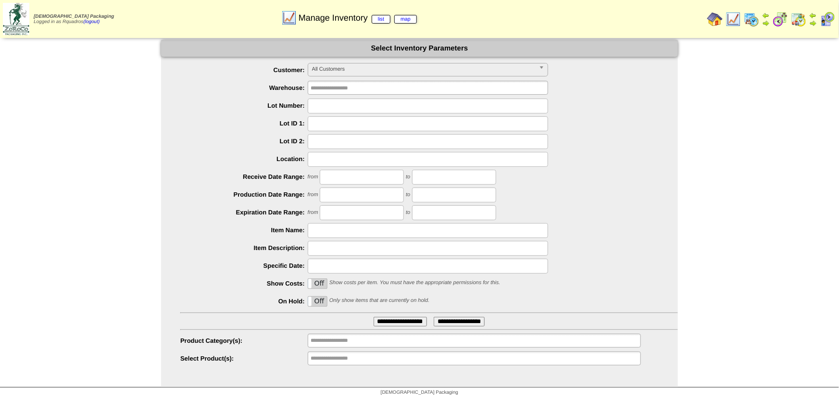
click at [322, 66] on span "All Customers" at bounding box center [423, 69] width 223 height 12
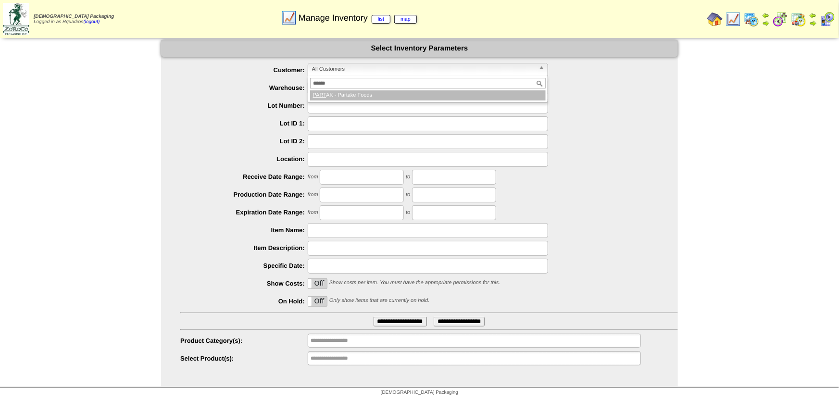
type input "*******"
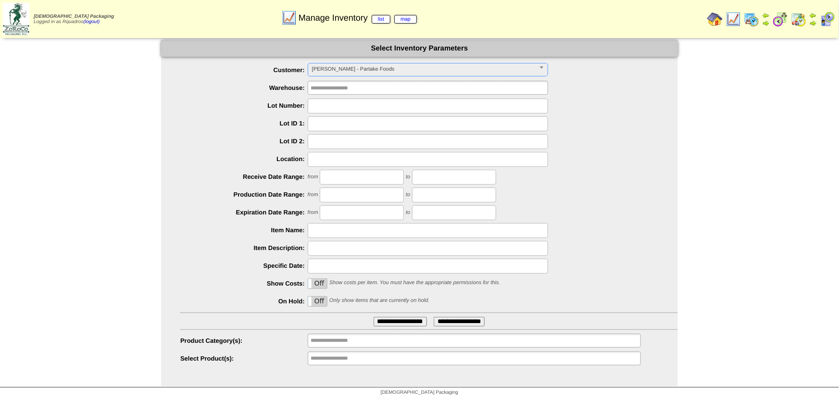
click at [392, 319] on input "**********" at bounding box center [400, 322] width 53 height 10
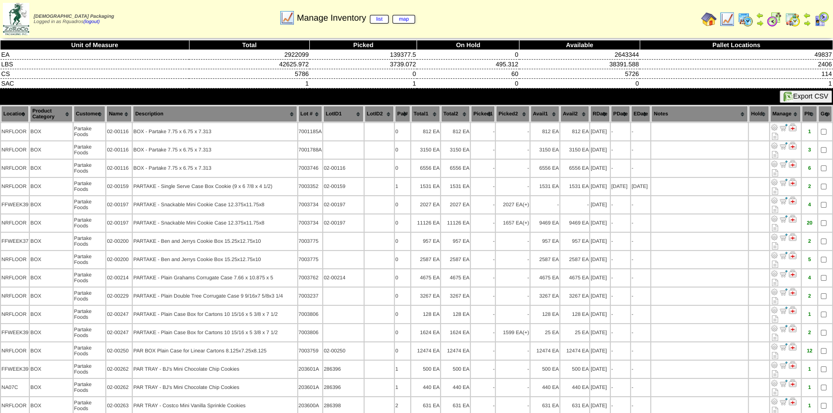
click at [793, 126] on img at bounding box center [793, 128] width 8 height 8
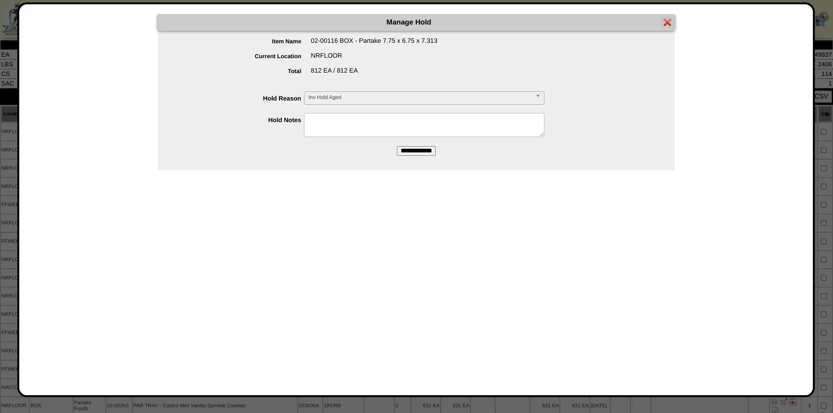
click at [367, 98] on span "Inv Hold Aged" at bounding box center [419, 98] width 223 height 12
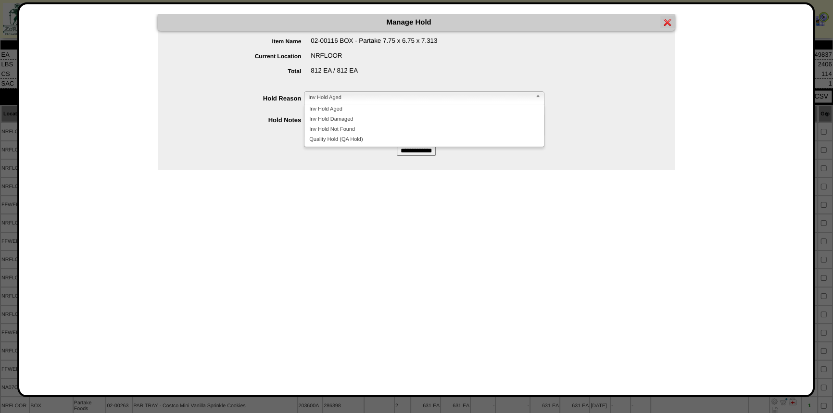
click at [273, 127] on div at bounding box center [426, 120] width 498 height 15
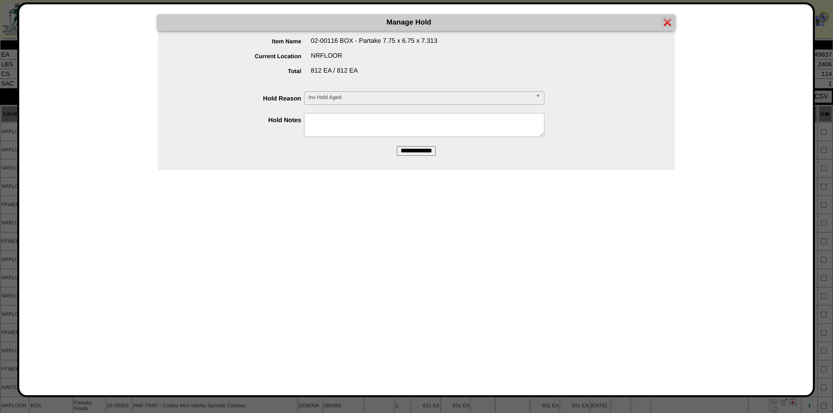
click at [681, 38] on div "**********" at bounding box center [416, 200] width 775 height 372
click at [664, 20] on img at bounding box center [668, 22] width 8 height 8
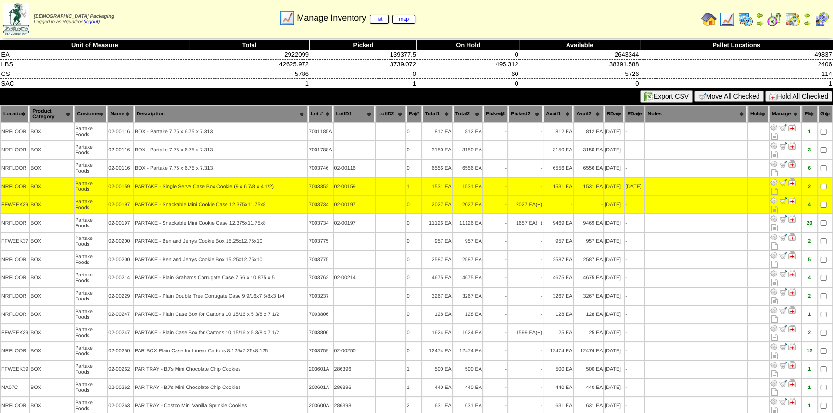
click at [777, 95] on button "Hold All Checked" at bounding box center [798, 96] width 67 height 11
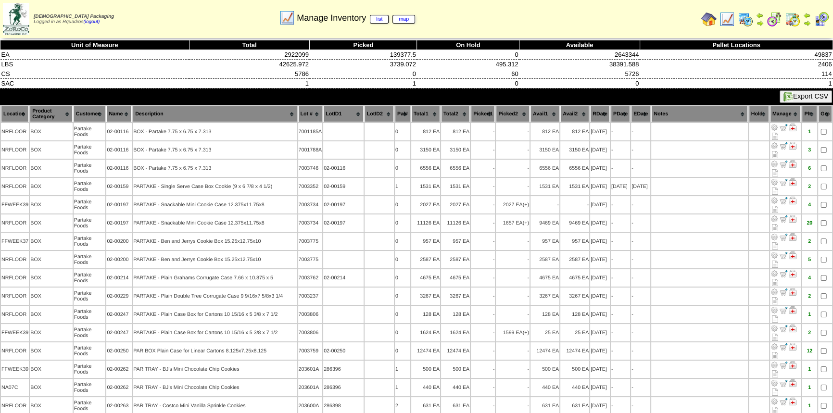
click at [672, 178] on td at bounding box center [699, 186] width 96 height 17
drag, startPoint x: 730, startPoint y: 24, endPoint x: 730, endPoint y: 18, distance: 5.8
click at [730, 18] on img at bounding box center [726, 19] width 15 height 15
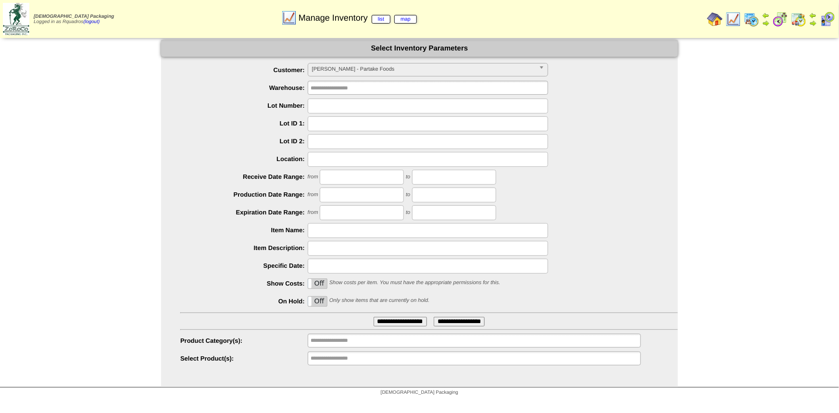
click at [712, 19] on img at bounding box center [714, 19] width 15 height 15
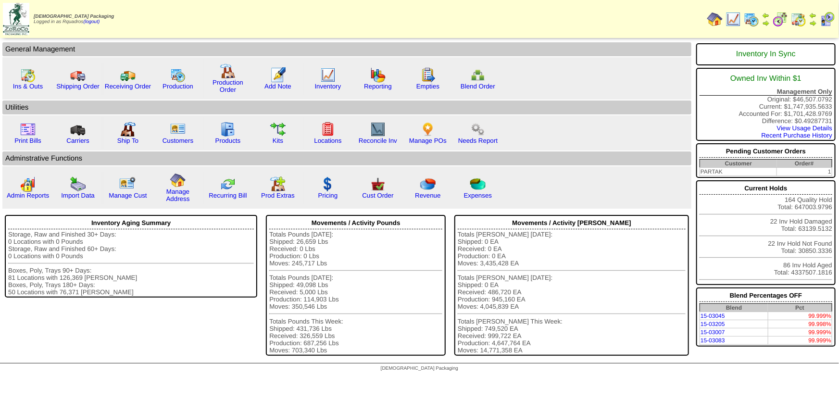
click at [374, 85] on link "Reporting" at bounding box center [378, 86] width 28 height 7
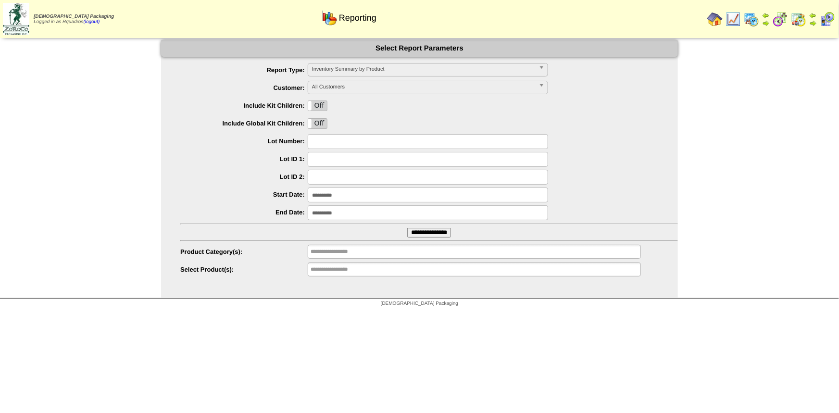
click at [563, 104] on div "On Off" at bounding box center [429, 106] width 498 height 15
click at [627, 128] on div "On Off" at bounding box center [429, 123] width 498 height 15
click at [385, 67] on span "Inventory Summary by Product" at bounding box center [423, 69] width 223 height 12
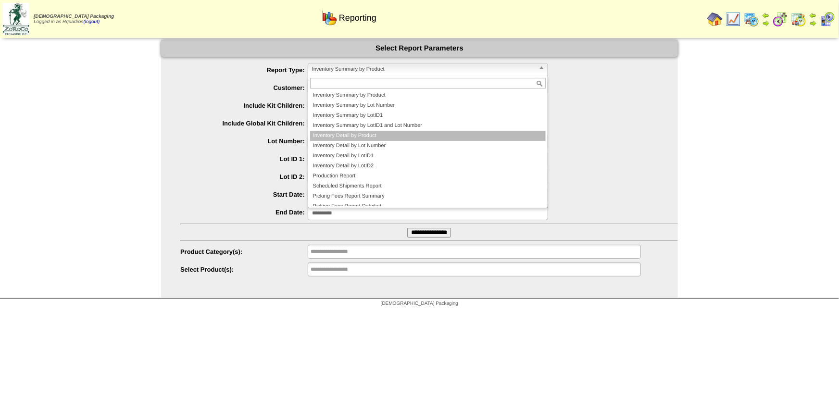
click at [363, 138] on li "Inventory Detail by Product" at bounding box center [428, 136] width 236 height 10
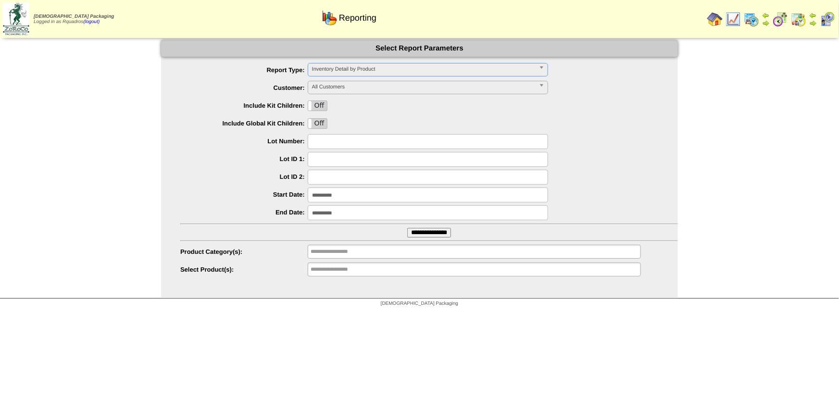
click at [343, 265] on input "**********" at bounding box center [342, 270] width 62 height 12
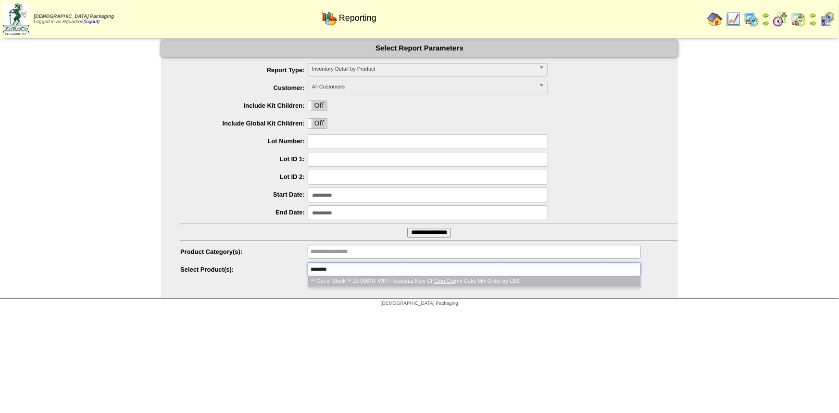
type input "********"
click at [375, 280] on li "** Out of Stock ** 15-00678: WIP - Krusteaz New GF Cinn Cru mb Cake Mix Order b…" at bounding box center [474, 281] width 332 height 10
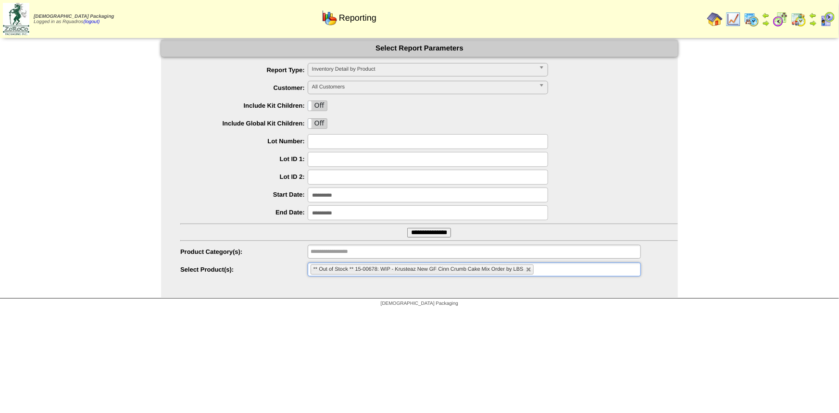
click at [319, 197] on input "**********" at bounding box center [428, 195] width 240 height 15
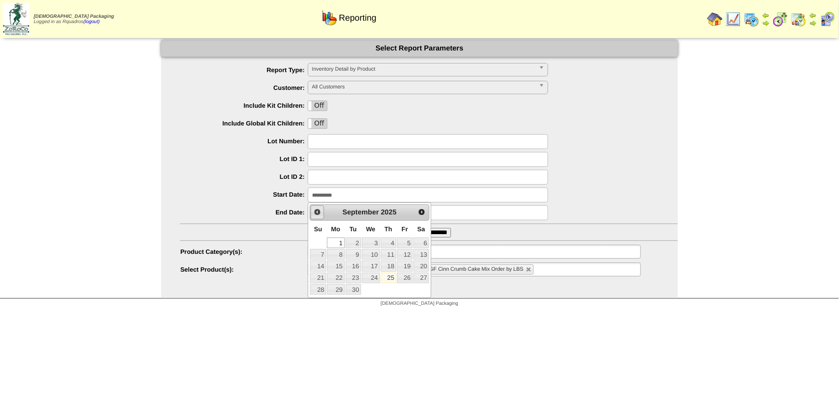
click at [317, 211] on span "Prev" at bounding box center [318, 212] width 8 height 8
click at [402, 240] on link "1" at bounding box center [404, 243] width 15 height 11
type input "**********"
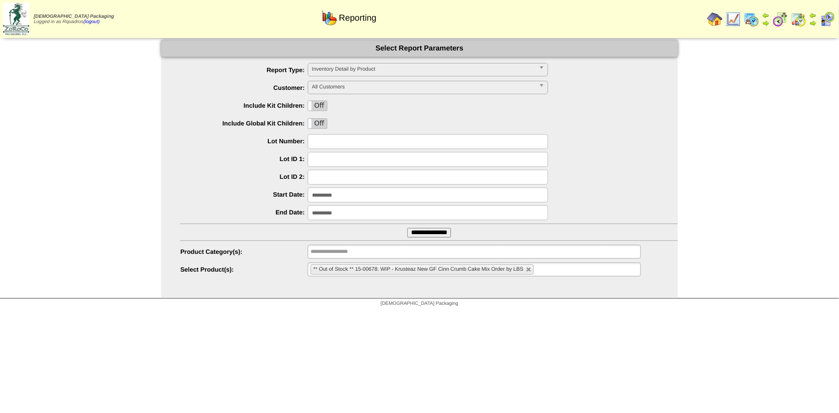
click at [338, 216] on input "**********" at bounding box center [428, 212] width 240 height 15
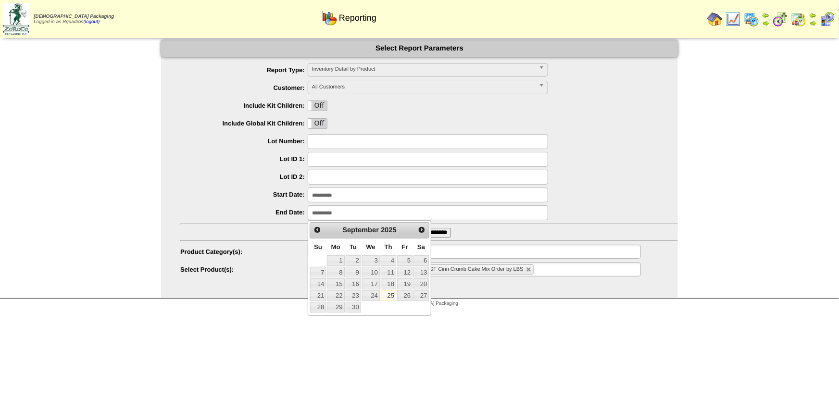
click at [360, 304] on link "30" at bounding box center [353, 307] width 15 height 11
type input "**********"
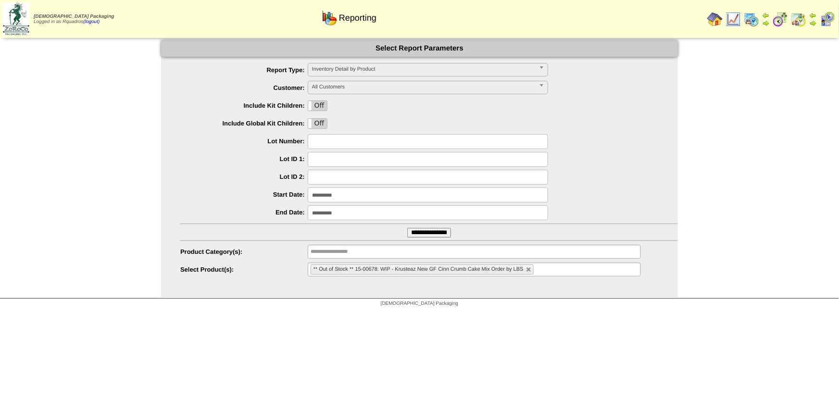
click at [230, 213] on label "End Date:" at bounding box center [243, 212] width 127 height 7
click at [417, 232] on input "**********" at bounding box center [429, 233] width 44 height 10
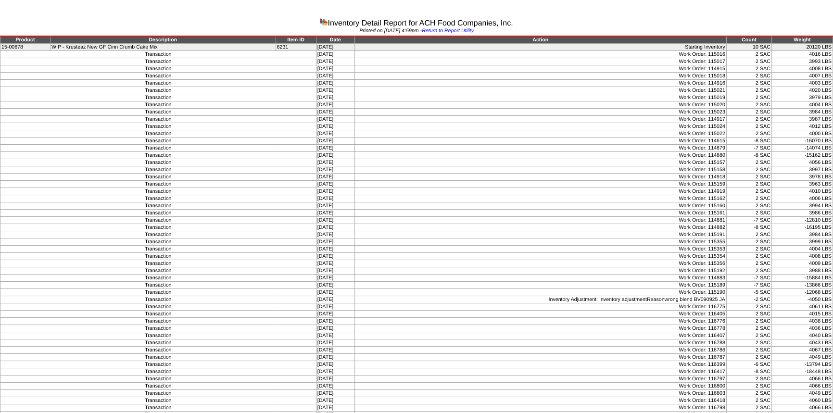
click at [605, 102] on td "Work Order: 115020" at bounding box center [540, 104] width 372 height 7
drag, startPoint x: 341, startPoint y: 58, endPoint x: 324, endPoint y: 52, distance: 18.9
click at [341, 58] on td "[DATE]" at bounding box center [335, 61] width 38 height 7
drag, startPoint x: 316, startPoint y: 51, endPoint x: 336, endPoint y: 52, distance: 20.2
click at [336, 52] on td "[DATE]" at bounding box center [335, 54] width 38 height 7
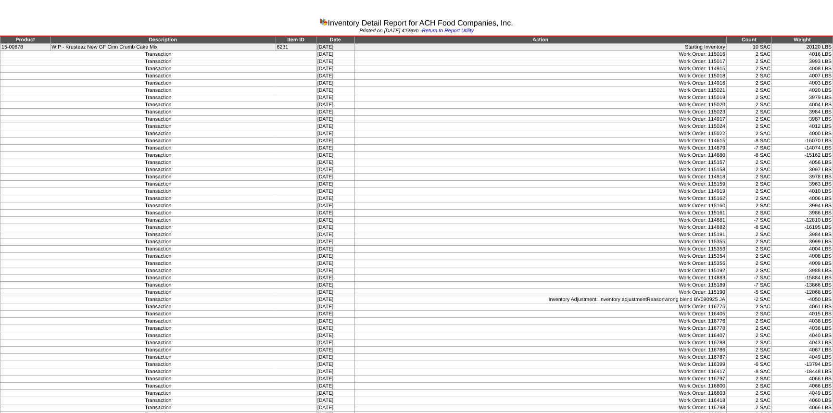
click at [340, 58] on td "[DATE]" at bounding box center [335, 61] width 38 height 7
drag, startPoint x: 757, startPoint y: 56, endPoint x: 769, endPoint y: 57, distance: 12.1
click at [769, 57] on tbody "Product Description Item ID Date Action Count Weight 15-00678 WIP - Krusteaz Ne…" at bounding box center [416, 274] width 832 height 477
click at [820, 63] on td "3993 LBS" at bounding box center [801, 61] width 61 height 7
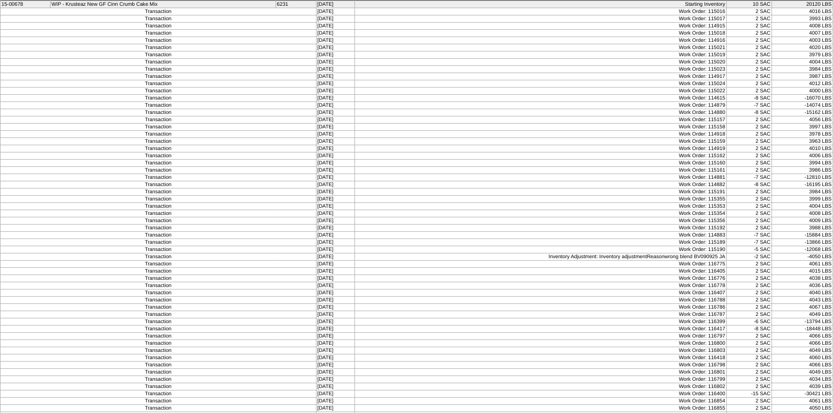
scroll to position [43, 0]
drag, startPoint x: 753, startPoint y: 96, endPoint x: 822, endPoint y: 96, distance: 68.8
click at [822, 96] on tr "Transaction [DATE] Work Order: 114615 -8 SAC -16070 LBS" at bounding box center [416, 97] width 832 height 7
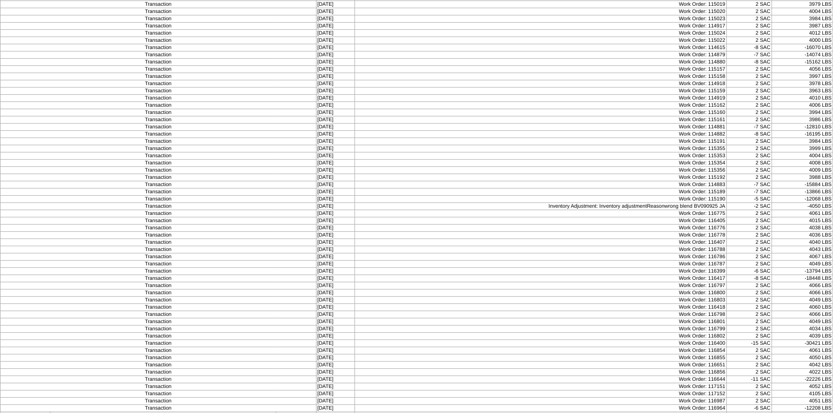
click at [635, 232] on td "Work Order: 116778" at bounding box center [540, 235] width 372 height 7
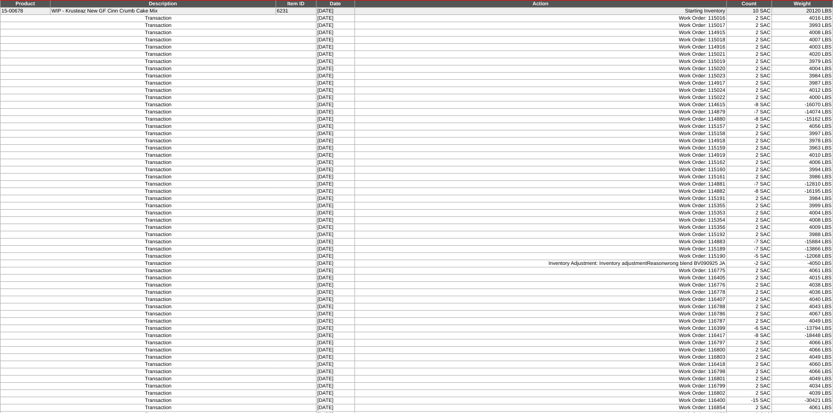
scroll to position [37, 0]
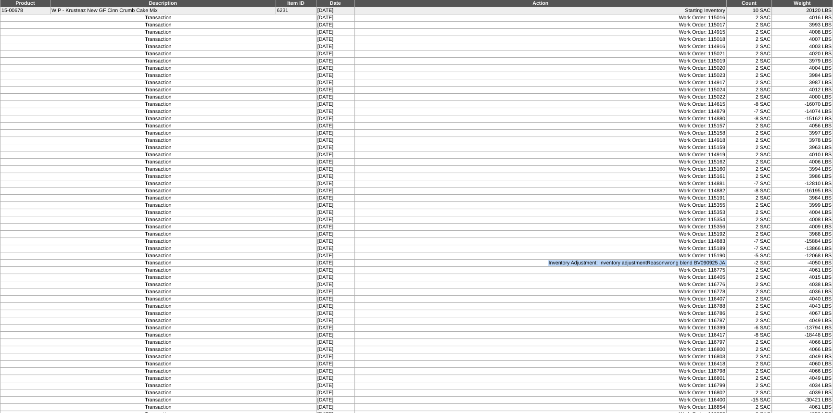
drag, startPoint x: 549, startPoint y: 258, endPoint x: 731, endPoint y: 259, distance: 181.8
click at [731, 260] on tr "Transaction [DATE] Inventory Adjustment: Inventory adjustmentReasonwrong blend …" at bounding box center [416, 263] width 832 height 7
click at [741, 289] on td "2 SAC" at bounding box center [748, 292] width 45 height 7
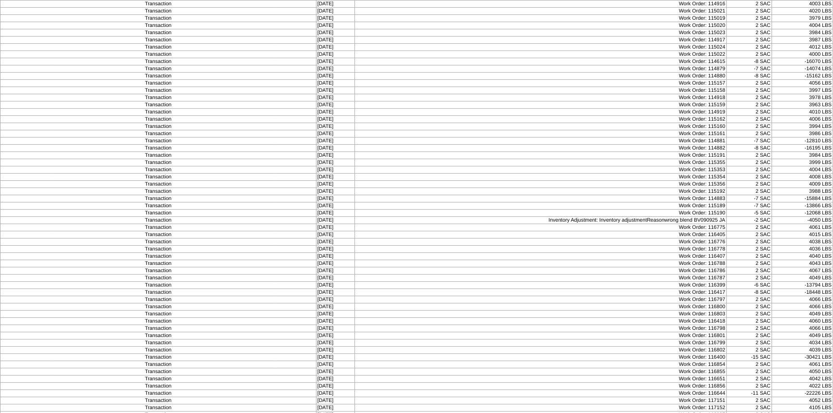
scroll to position [93, 0]
drag, startPoint x: 668, startPoint y: 205, endPoint x: 571, endPoint y: 237, distance: 101.7
click at [567, 246] on td "Work Order: 116788" at bounding box center [540, 249] width 372 height 7
drag, startPoint x: 337, startPoint y: 202, endPoint x: 279, endPoint y: 194, distance: 58.2
click at [279, 194] on tbody "Product Description Item ID Date Action Count Weight 15-00678 WIP - Krusteaz Ne…" at bounding box center [416, 181] width 832 height 477
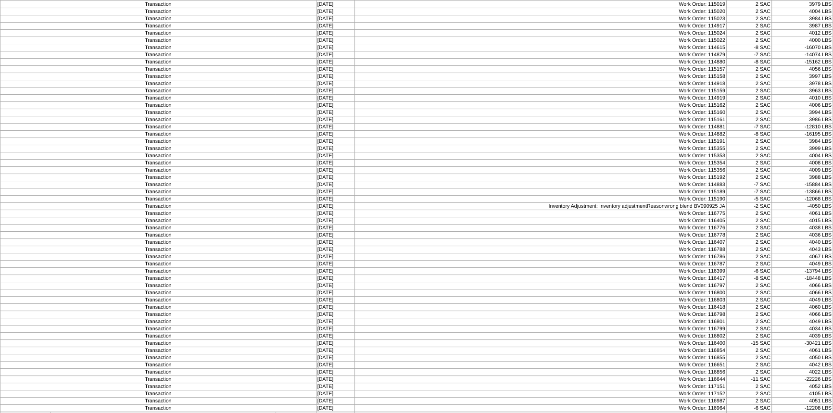
click at [303, 246] on td "Transaction" at bounding box center [158, 249] width 316 height 7
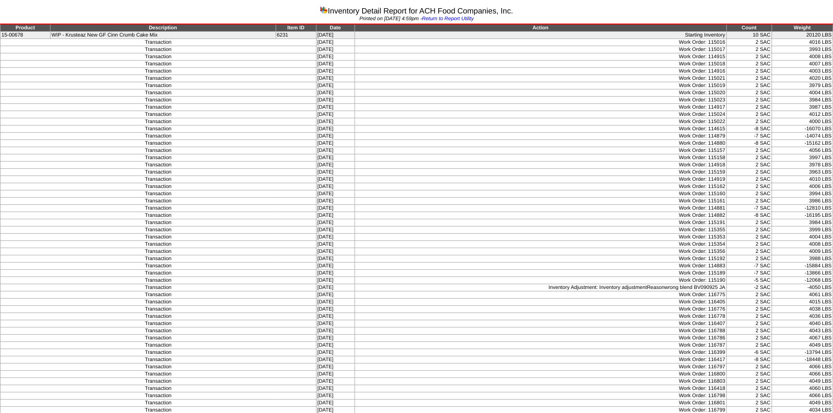
scroll to position [0, 0]
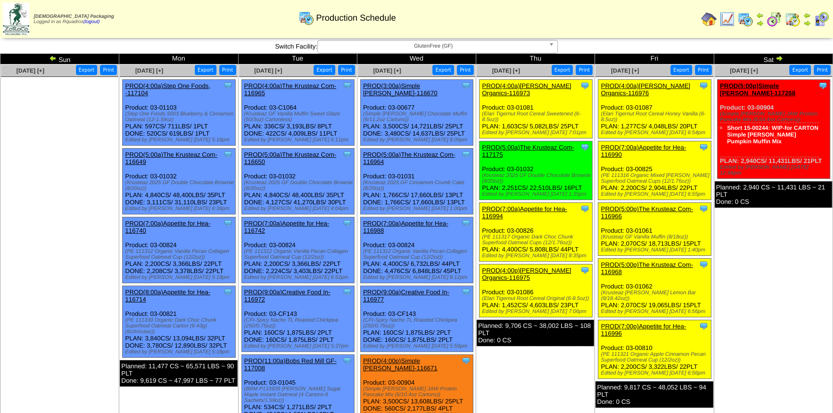
drag, startPoint x: 508, startPoint y: 92, endPoint x: 481, endPoint y: 92, distance: 26.9
click at [482, 92] on div "PROD(4:00a)Pastore Organics-116973" at bounding box center [534, 89] width 105 height 14
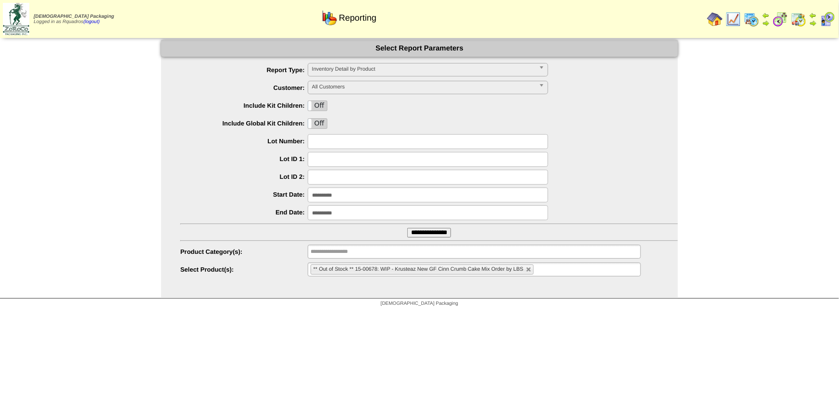
click at [794, 18] on img at bounding box center [798, 19] width 15 height 15
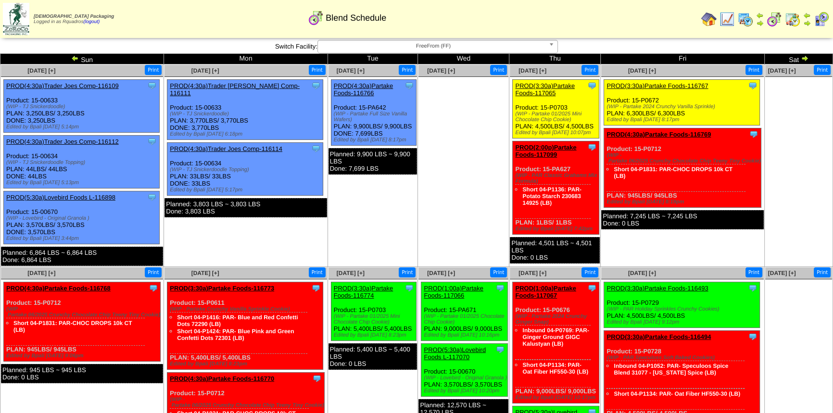
click at [454, 158] on ul at bounding box center [463, 149] width 90 height 144
click at [354, 125] on div "Clone Item PROD(4:30a)Partake Foods-116766 Partake Foods ScheduleID: 116766 294…" at bounding box center [373, 113] width 85 height 66
drag, startPoint x: 440, startPoint y: 128, endPoint x: 437, endPoint y: 122, distance: 7.3
click at [441, 128] on ul at bounding box center [463, 149] width 90 height 144
click at [359, 90] on link "PROD(4:30a)Partake Foods-116766" at bounding box center [364, 89] width 60 height 14
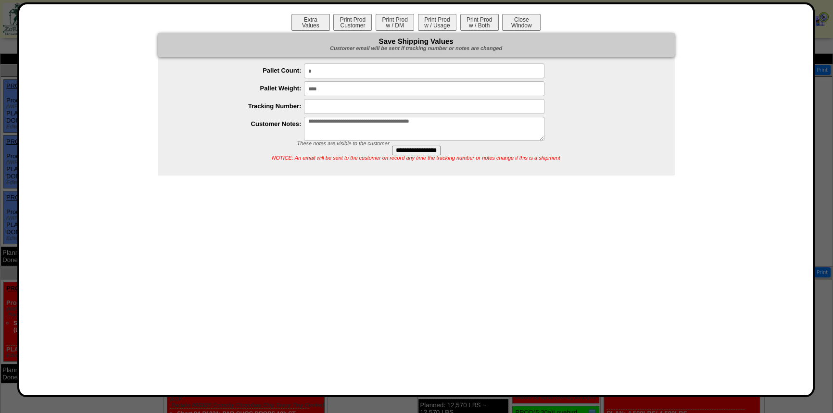
click at [482, 27] on button "Print Prod w / Both" at bounding box center [479, 22] width 38 height 17
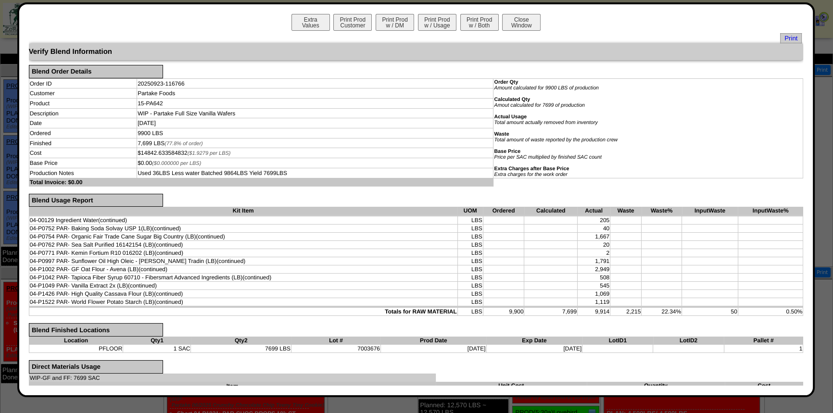
click at [314, 25] on button "Extra Values" at bounding box center [310, 22] width 38 height 17
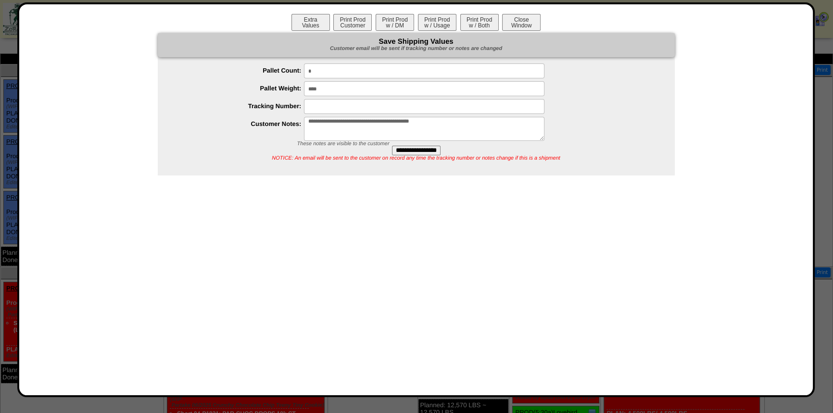
click at [484, 21] on button "Print Prod w / Both" at bounding box center [479, 22] width 38 height 17
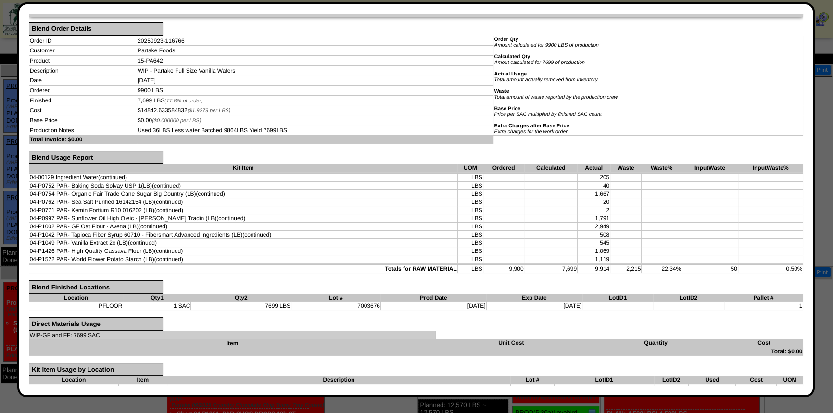
scroll to position [43, 0]
click at [627, 269] on form "Verify Blend Information Blend Order Details Order ID 20250923-116766 Order Qty…" at bounding box center [416, 252] width 775 height 504
drag, startPoint x: 620, startPoint y: 262, endPoint x: 634, endPoint y: 262, distance: 13.9
click at [634, 264] on td "2,215" at bounding box center [625, 268] width 31 height 8
click at [651, 278] on form "Verify Blend Information Blend Order Details Order ID 20250923-116766 Order Qty…" at bounding box center [416, 252] width 775 height 504
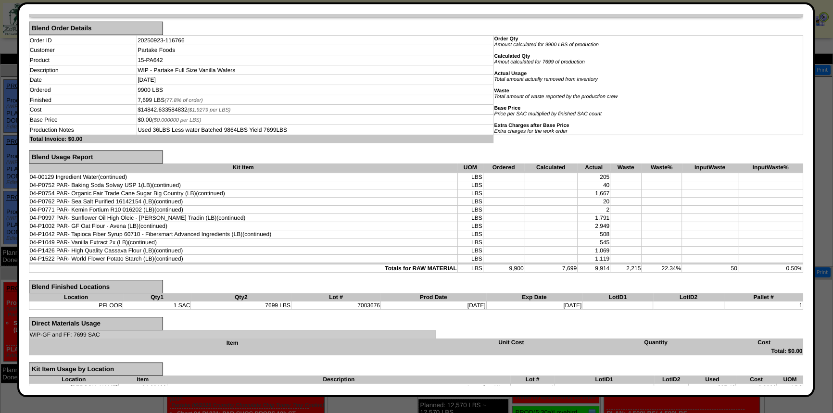
drag, startPoint x: 731, startPoint y: 262, endPoint x: 724, endPoint y: 262, distance: 6.7
click at [724, 264] on tr "Totals for RAW MATERIAL LBS 9,900 7,699 9,914 2,215 22.34% 50 0.50%" at bounding box center [416, 268] width 774 height 8
drag, startPoint x: 619, startPoint y: 262, endPoint x: 633, endPoint y: 264, distance: 14.6
click at [633, 264] on td "2,215" at bounding box center [625, 268] width 31 height 8
click at [653, 275] on form "Verify Blend Information Blend Order Details Order ID 20250923-116766 Order Qty…" at bounding box center [416, 252] width 775 height 504
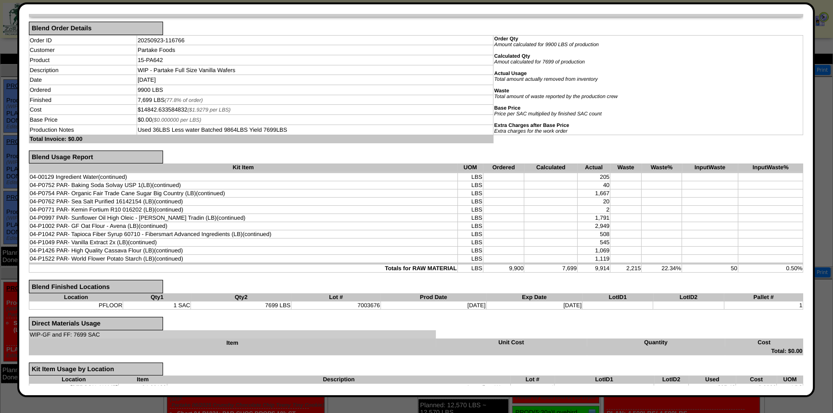
drag, startPoint x: 620, startPoint y: 262, endPoint x: 640, endPoint y: 274, distance: 23.1
click at [640, 264] on tr "Totals for RAW MATERIAL LBS 9,900 7,699 9,914 2,215 22.34% 50 0.50%" at bounding box center [416, 268] width 774 height 8
click at [640, 284] on form "Verify Blend Information Blend Order Details Order ID 20250923-116766 Order Qty…" at bounding box center [416, 252] width 775 height 504
drag, startPoint x: 725, startPoint y: 262, endPoint x: 736, endPoint y: 262, distance: 11.5
click at [736, 264] on tr "Totals for RAW MATERIAL LBS 9,900 7,699 9,914 2,215 22.34% 50 0.50%" at bounding box center [416, 268] width 774 height 8
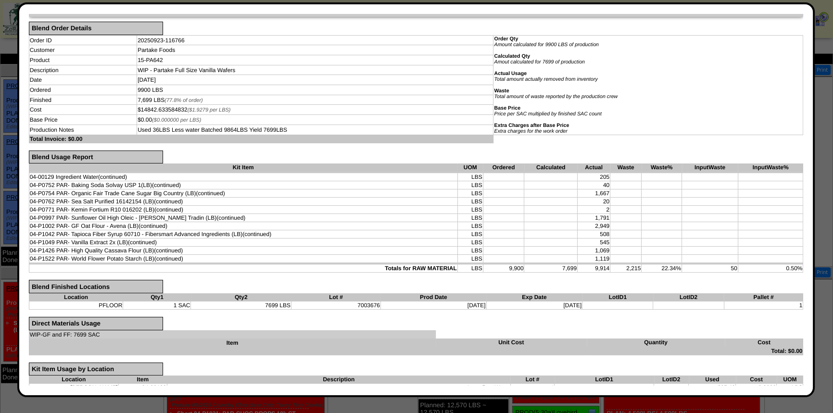
click at [738, 273] on form "Verify Blend Information Blend Order Details Order ID 20250923-116766 Order Qty…" at bounding box center [416, 252] width 775 height 504
click at [723, 255] on td at bounding box center [710, 259] width 56 height 8
drag, startPoint x: 621, startPoint y: 262, endPoint x: 646, endPoint y: 263, distance: 25.0
click at [646, 264] on tr "Totals for RAW MATERIAL LBS 9,900 7,699 9,914 2,215 22.34% 50 0.50%" at bounding box center [416, 268] width 774 height 8
click at [658, 276] on form "Verify Blend Information Blend Order Details Order ID 20250923-116766 Order Qty…" at bounding box center [416, 252] width 775 height 504
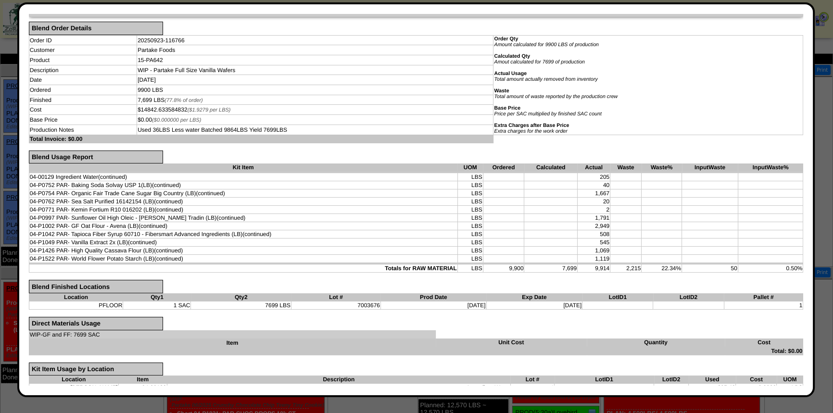
drag, startPoint x: 622, startPoint y: 262, endPoint x: 636, endPoint y: 264, distance: 14.1
click at [636, 264] on tr "Totals for RAW MATERIAL LBS 9,900 7,699 9,914 2,215 22.34% 50 0.50%" at bounding box center [416, 268] width 774 height 8
click at [632, 272] on form "Verify Blend Information Blend Order Details Order ID 20250923-116766 Order Qty…" at bounding box center [416, 252] width 775 height 504
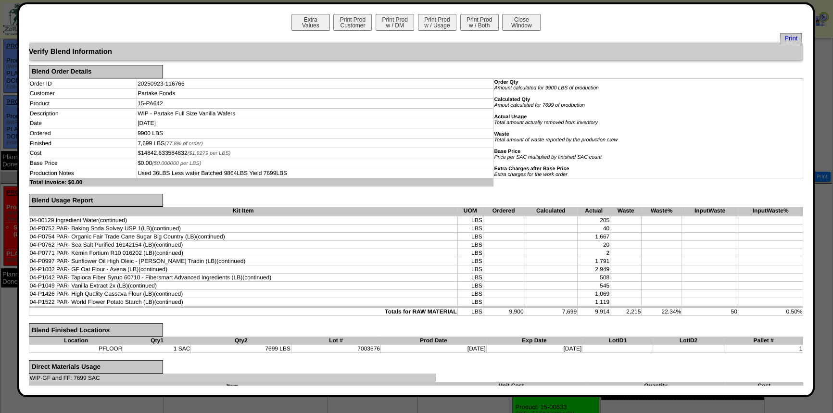
scroll to position [0, 0]
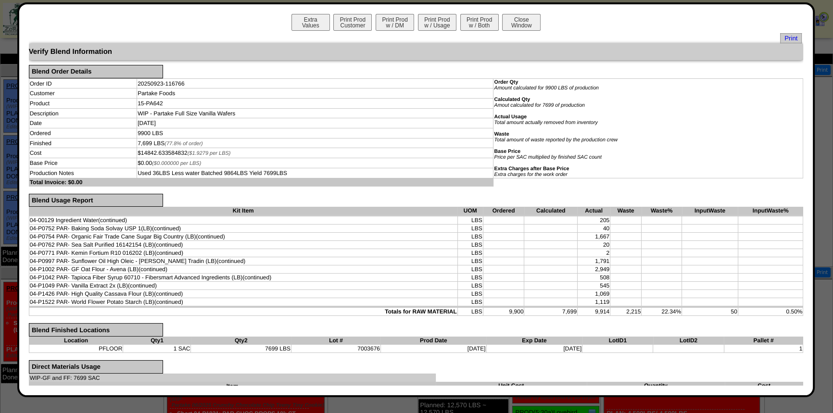
click at [520, 28] on button "Close Window" at bounding box center [521, 22] width 38 height 17
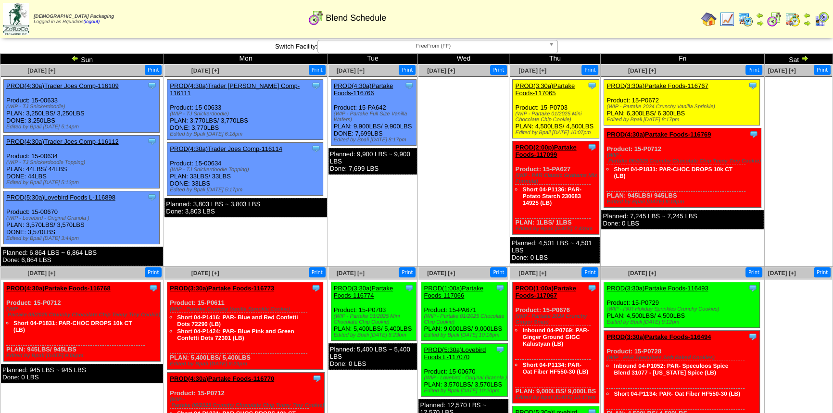
click at [477, 133] on ul at bounding box center [463, 149] width 90 height 144
click at [454, 117] on ul at bounding box center [463, 149] width 90 height 144
click at [392, 51] on span "FreeFrom (FF)" at bounding box center [433, 46] width 223 height 12
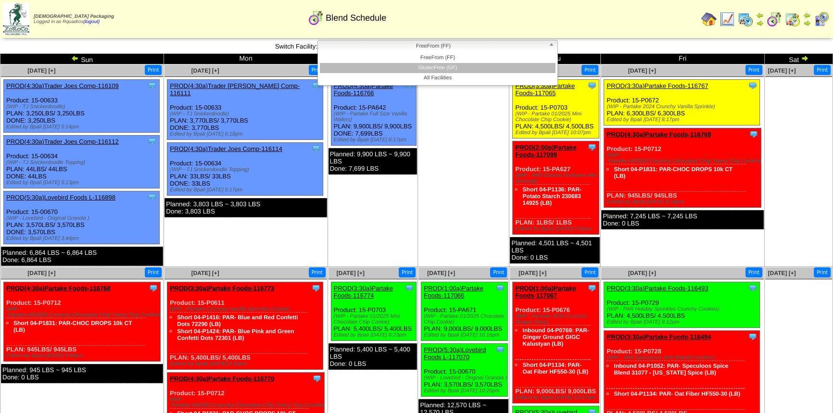
click at [418, 70] on li "GlutenFree (GF)" at bounding box center [438, 68] width 236 height 10
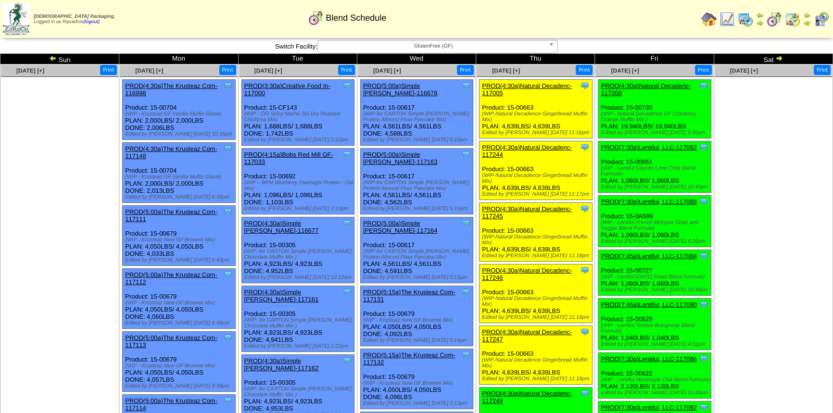
click at [764, 114] on ul at bounding box center [773, 149] width 117 height 144
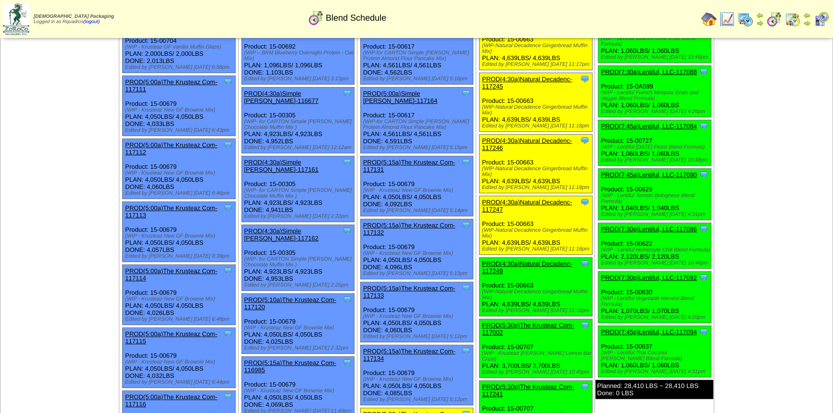
scroll to position [130, 0]
click at [712, 19] on img at bounding box center [708, 19] width 15 height 15
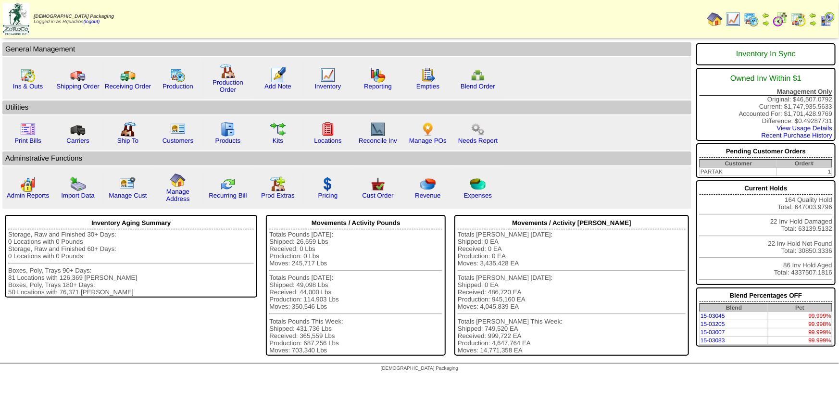
click at [425, 87] on link "Empties" at bounding box center [427, 86] width 23 height 7
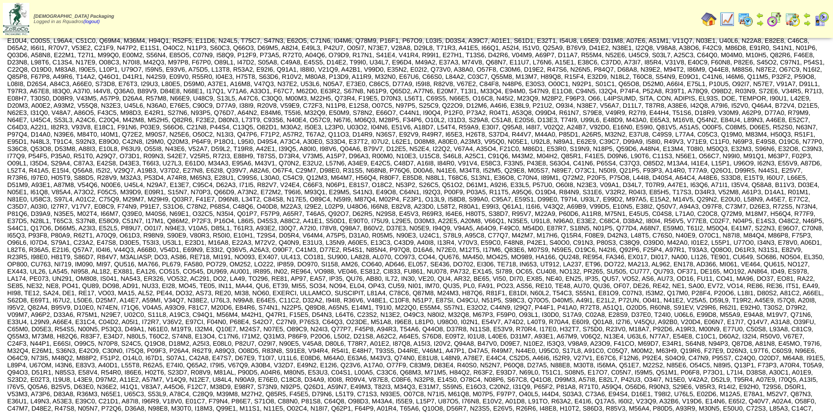
scroll to position [350, 0]
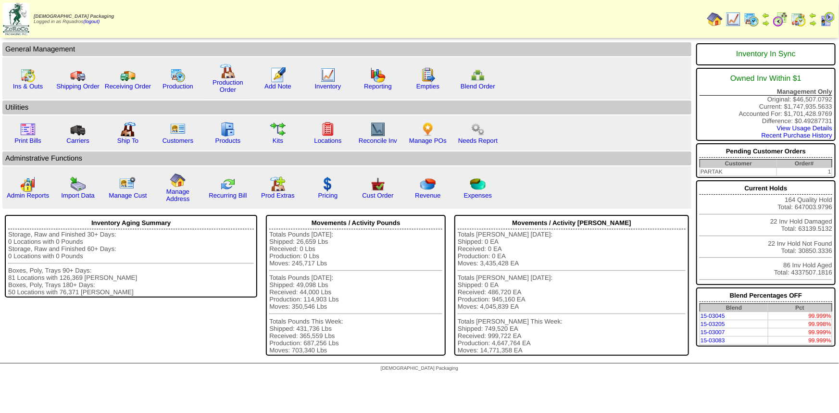
click at [422, 87] on link "Empties" at bounding box center [427, 86] width 23 height 7
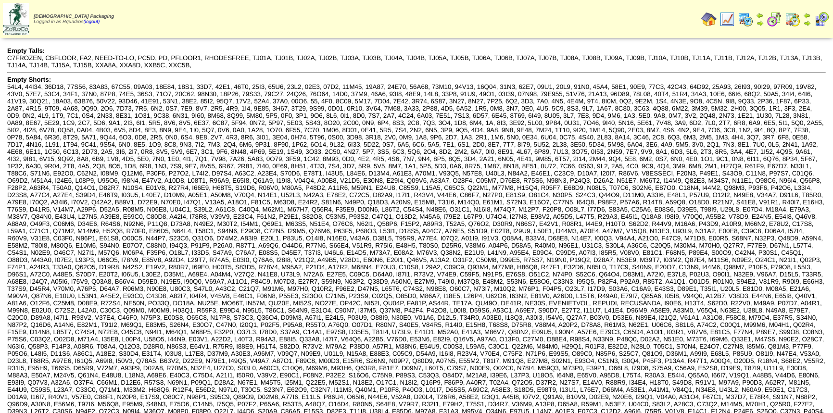
drag, startPoint x: 48, startPoint y: 57, endPoint x: 62, endPoint y: 57, distance: 13.9
click at [31, 50] on div "Empty Talls:" at bounding box center [416, 50] width 818 height 7
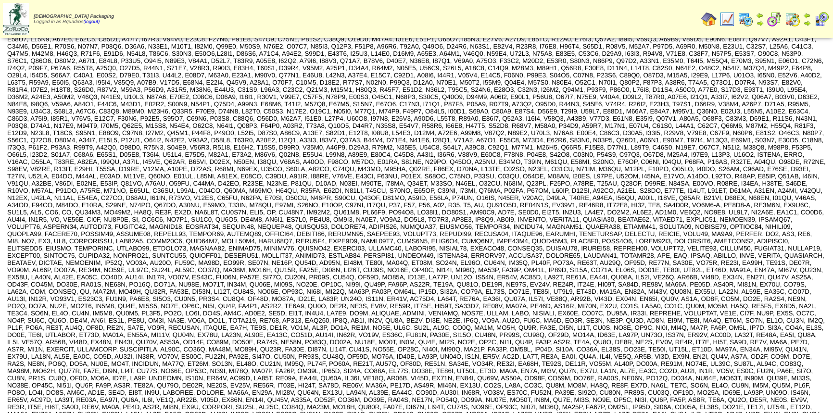
scroll to position [711, 0]
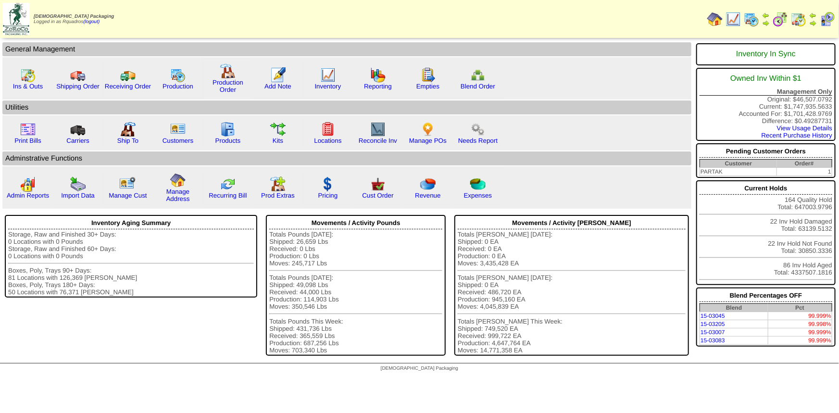
click at [474, 87] on link "Blend Order" at bounding box center [478, 86] width 35 height 7
click at [80, 139] on link "Carriers" at bounding box center [77, 140] width 23 height 7
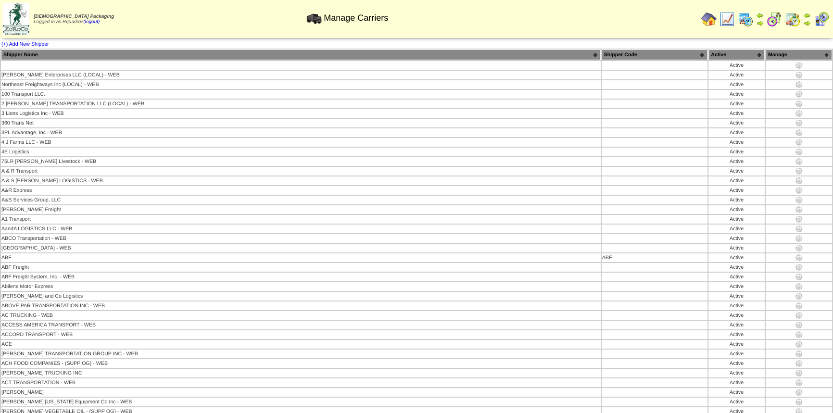
click at [795, 73] on img at bounding box center [799, 75] width 8 height 8
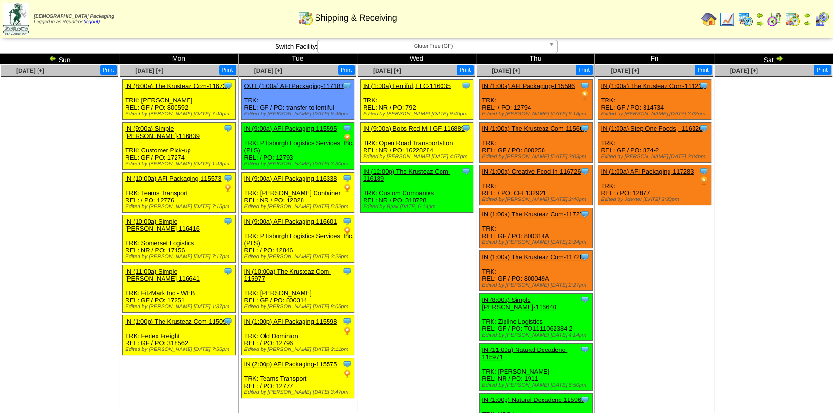
click at [659, 82] on link "IN (1:00a) The Krusteaz Com-111213" at bounding box center [653, 85] width 104 height 7
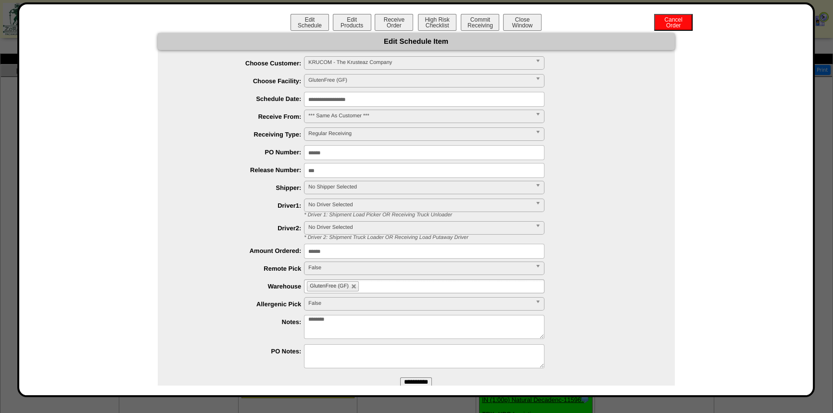
click at [327, 186] on span "No Shipper Selected" at bounding box center [419, 187] width 223 height 12
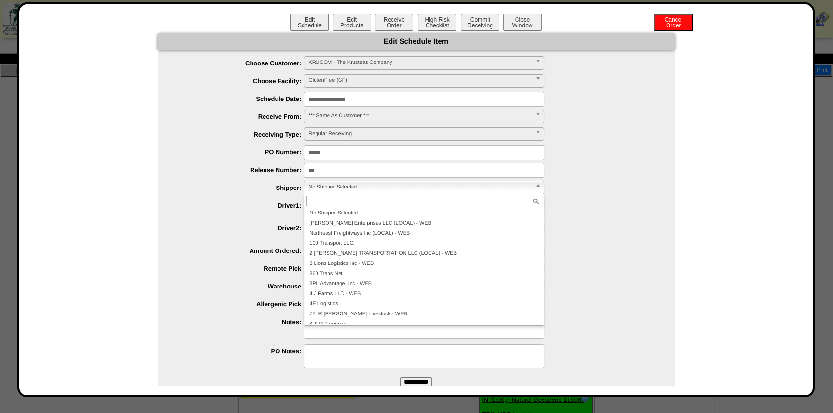
click at [694, 188] on div "**********" at bounding box center [416, 221] width 775 height 376
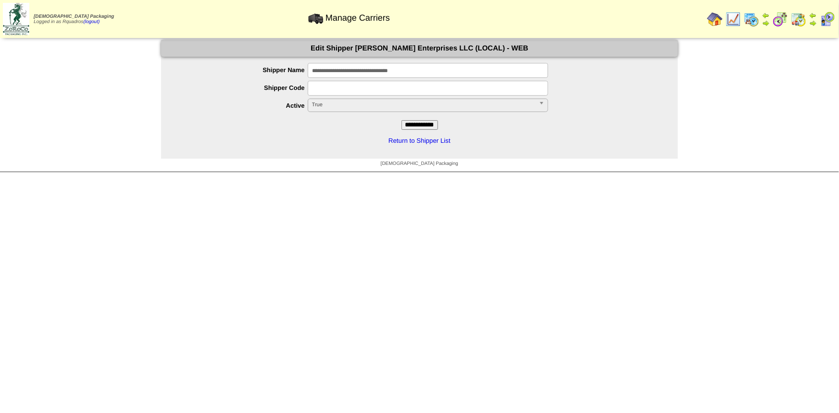
click at [324, 105] on span "True" at bounding box center [423, 105] width 223 height 12
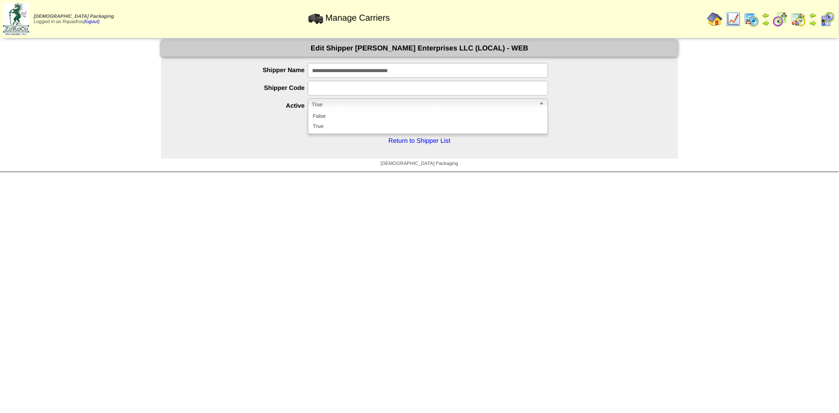
drag, startPoint x: 240, startPoint y: 119, endPoint x: 395, endPoint y: 79, distance: 160.5
click at [239, 119] on form "**********" at bounding box center [419, 85] width 517 height 90
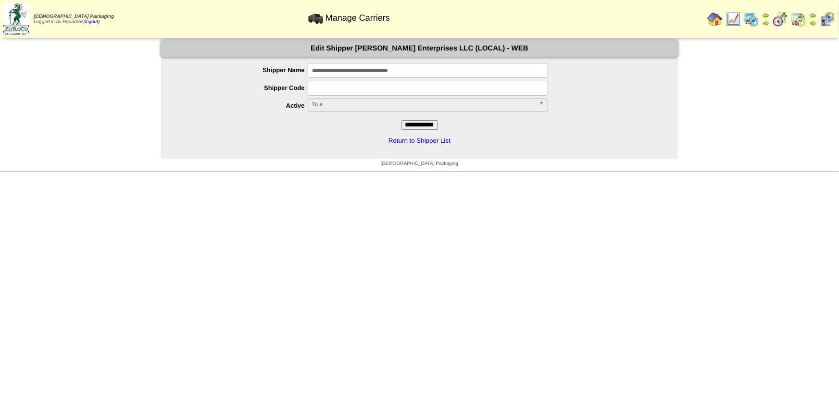
click at [414, 137] on link "Return to Shipper List" at bounding box center [420, 140] width 62 height 7
click at [710, 19] on img at bounding box center [714, 19] width 15 height 15
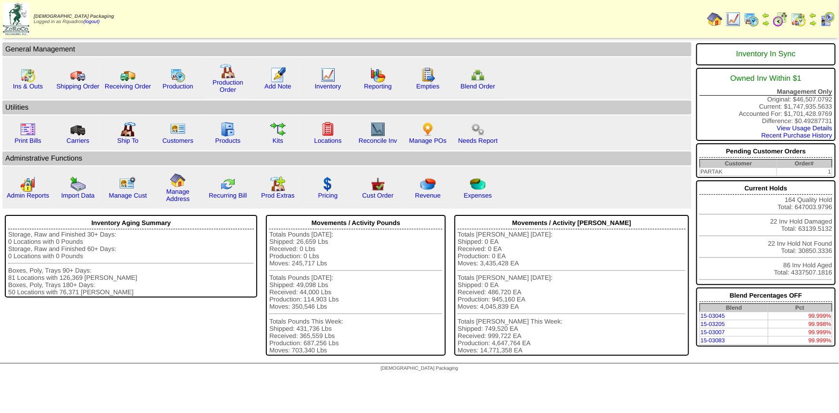
click at [126, 141] on link "Ship To" at bounding box center [127, 140] width 21 height 7
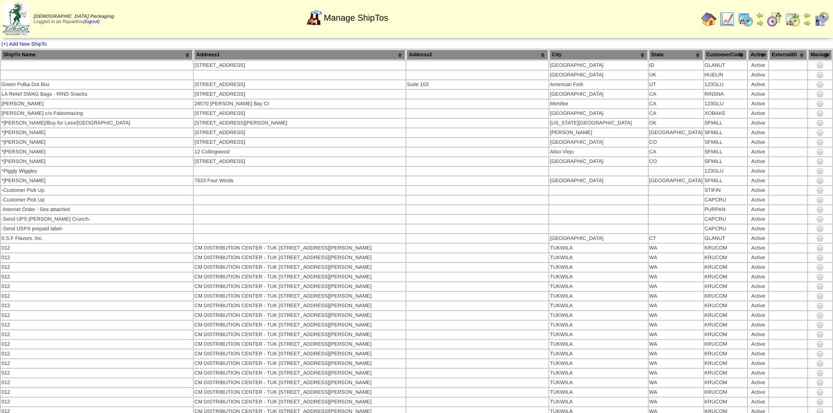
click at [720, 51] on th "CustomerCode" at bounding box center [725, 55] width 43 height 11
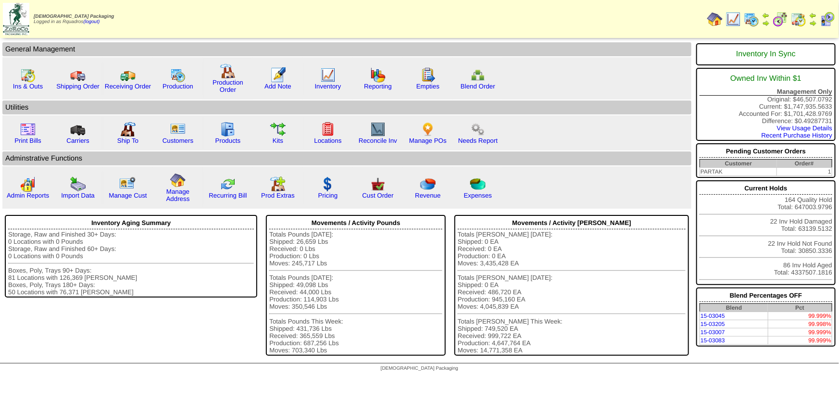
click at [180, 138] on link "Customers" at bounding box center [178, 140] width 31 height 7
click at [231, 140] on link "Products" at bounding box center [227, 140] width 25 height 7
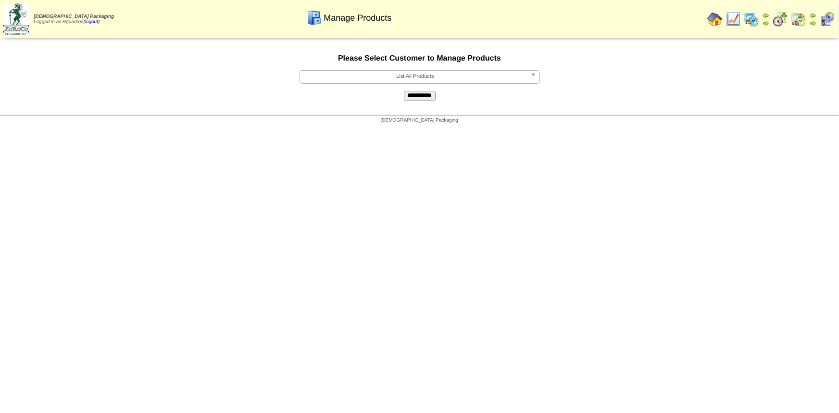
click at [373, 78] on span "List All Products" at bounding box center [415, 77] width 223 height 12
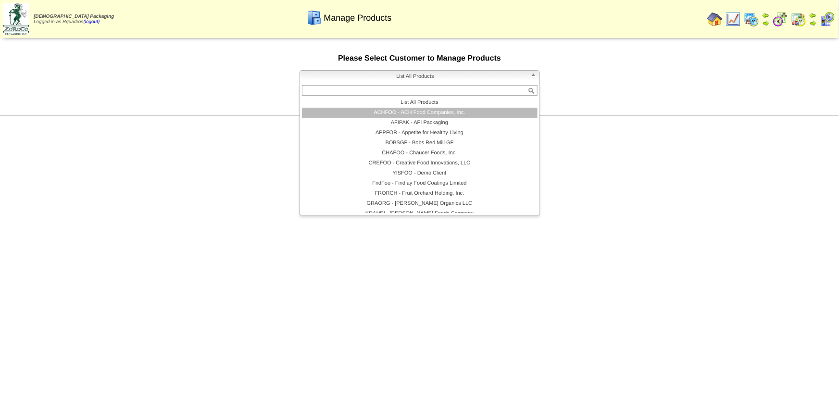
click at [427, 114] on li "ACHFOO - ACH Food Companies, Inc." at bounding box center [420, 113] width 236 height 10
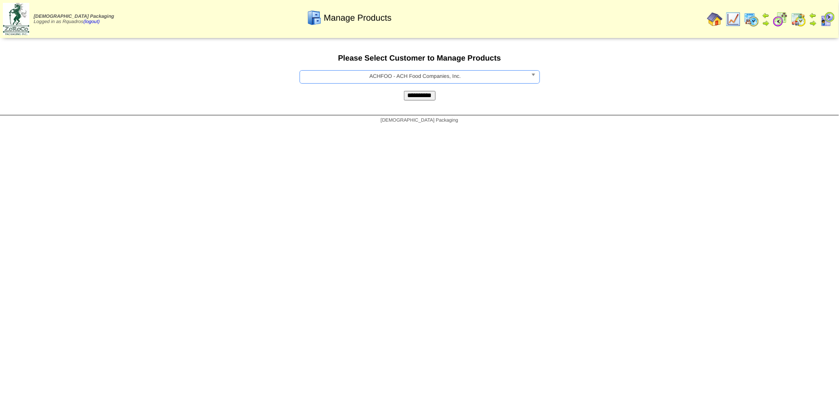
click at [420, 95] on input "**********" at bounding box center [420, 96] width 32 height 10
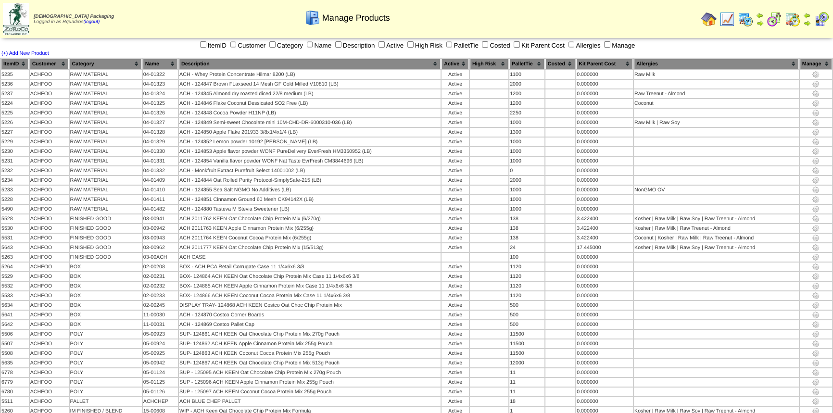
click at [161, 62] on th "Name" at bounding box center [160, 64] width 35 height 11
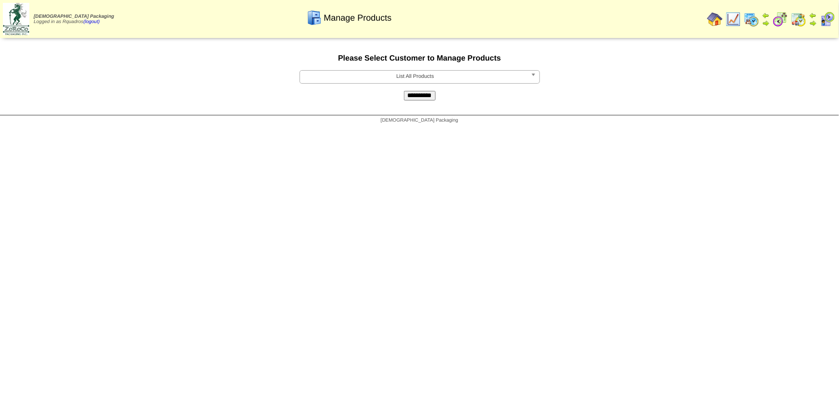
click at [718, 19] on img at bounding box center [714, 19] width 15 height 15
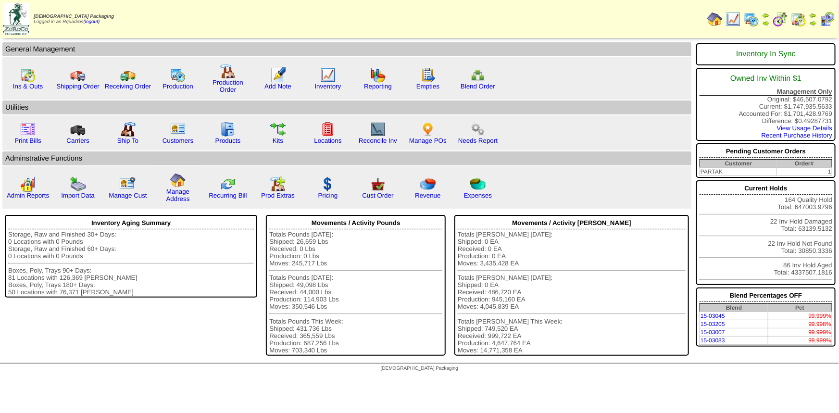
click at [274, 139] on link "Kits" at bounding box center [278, 140] width 11 height 7
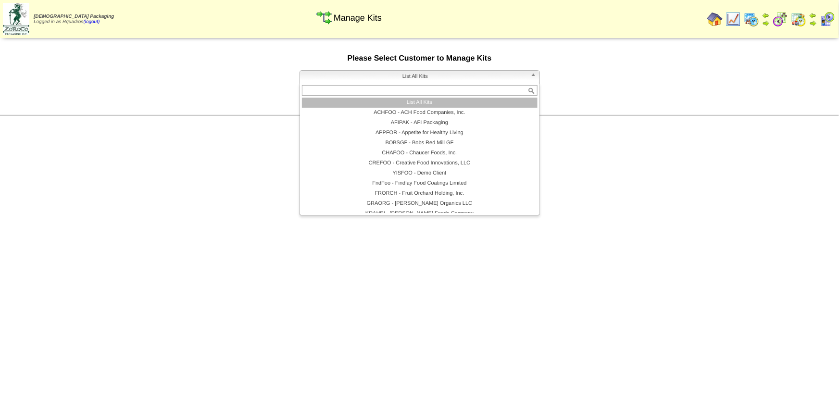
click at [394, 74] on span "List All Kits" at bounding box center [415, 77] width 223 height 12
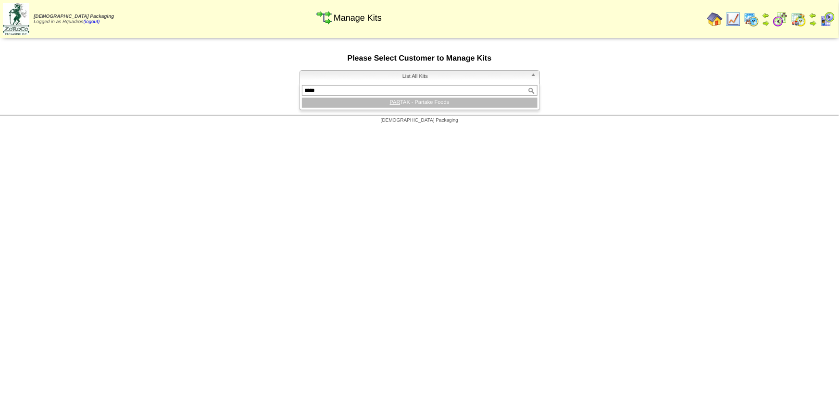
type input "******"
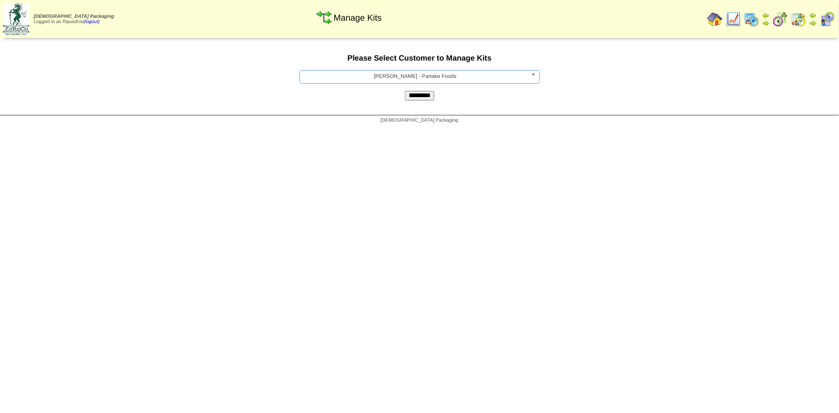
click at [432, 94] on input "*********" at bounding box center [419, 96] width 29 height 10
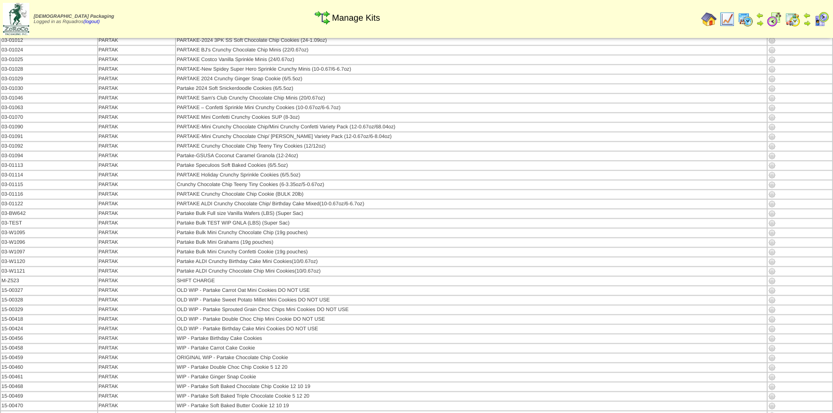
scroll to position [1487, 0]
click at [771, 114] on img at bounding box center [772, 118] width 8 height 8
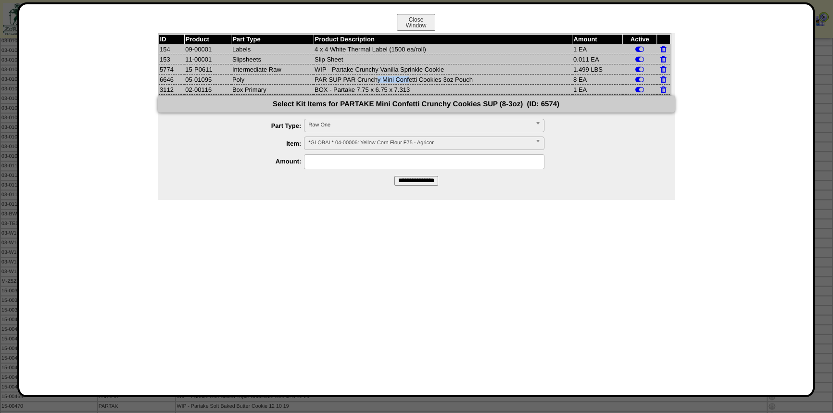
drag, startPoint x: 317, startPoint y: 81, endPoint x: 358, endPoint y: 81, distance: 40.9
click at [358, 81] on td "PAR SUP PAR Crunchy Mini Confetti Cookies 3oz Pouch" at bounding box center [443, 80] width 259 height 10
drag, startPoint x: 323, startPoint y: 66, endPoint x: 347, endPoint y: 66, distance: 24.0
click at [347, 66] on td "WIP - Partake Crunchy Vanilla Sprinkle Cookie" at bounding box center [443, 69] width 259 height 10
click at [427, 17] on button "Close Window" at bounding box center [416, 22] width 38 height 17
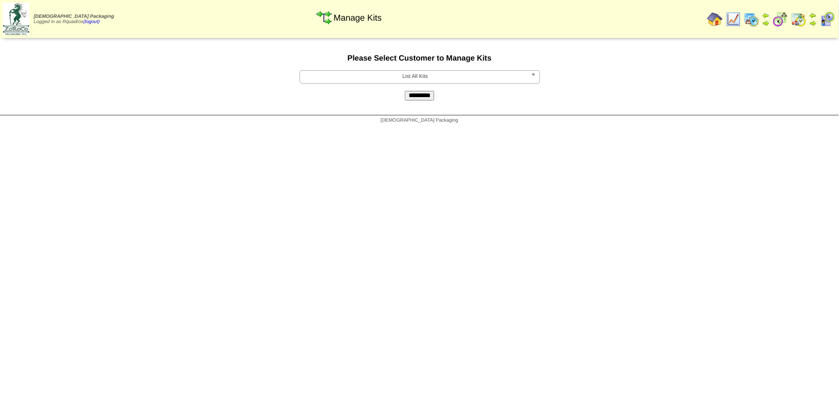
click at [720, 17] on img at bounding box center [714, 19] width 15 height 15
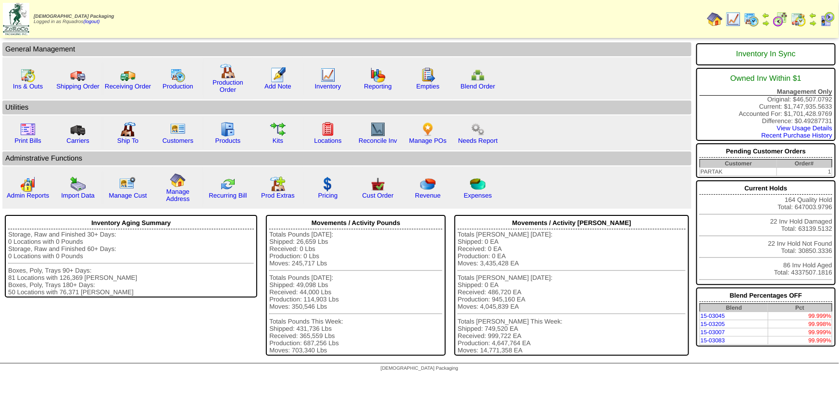
click at [327, 130] on img at bounding box center [327, 129] width 15 height 15
click at [372, 138] on link "Reconcile Inv" at bounding box center [378, 140] width 38 height 7
click at [433, 140] on link "Manage POs" at bounding box center [428, 140] width 38 height 7
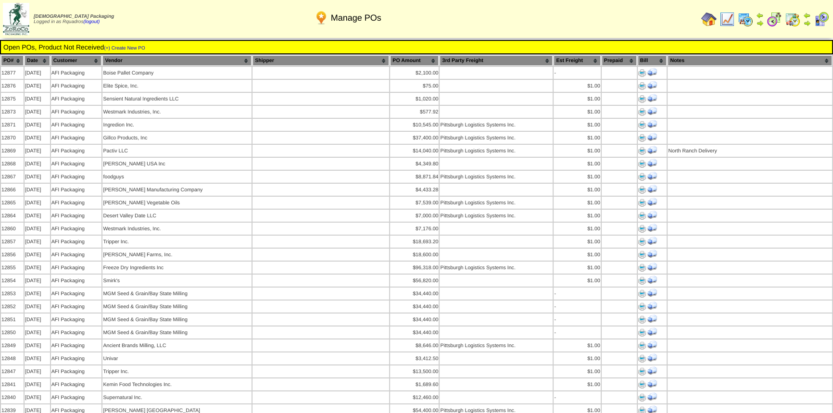
click at [641, 160] on img at bounding box center [642, 164] width 8 height 8
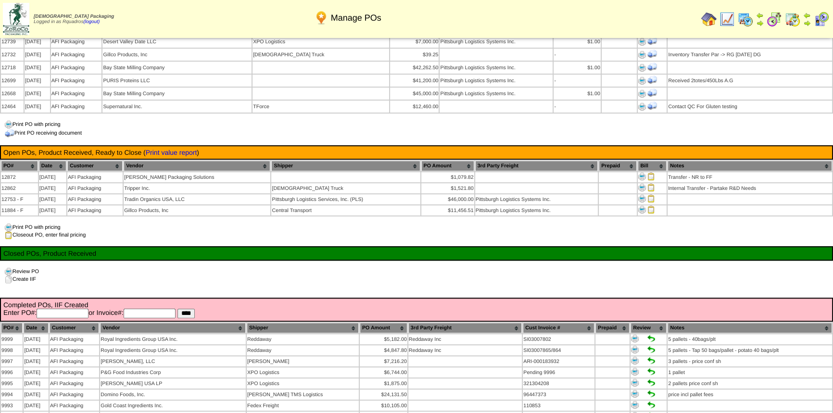
scroll to position [825, 0]
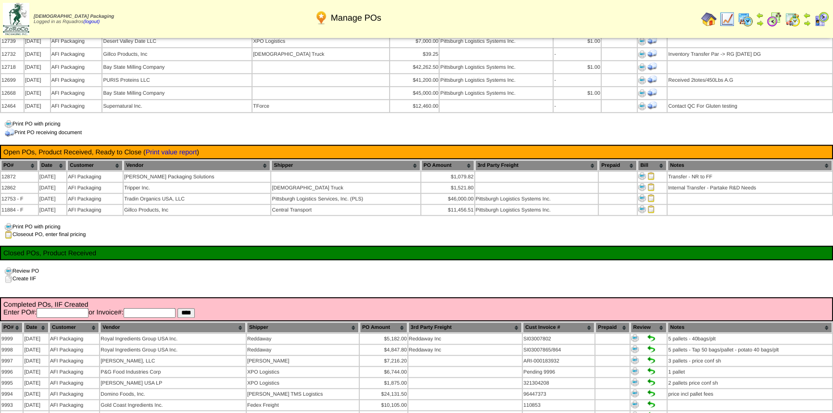
click at [67, 308] on input "text" at bounding box center [63, 313] width 52 height 10
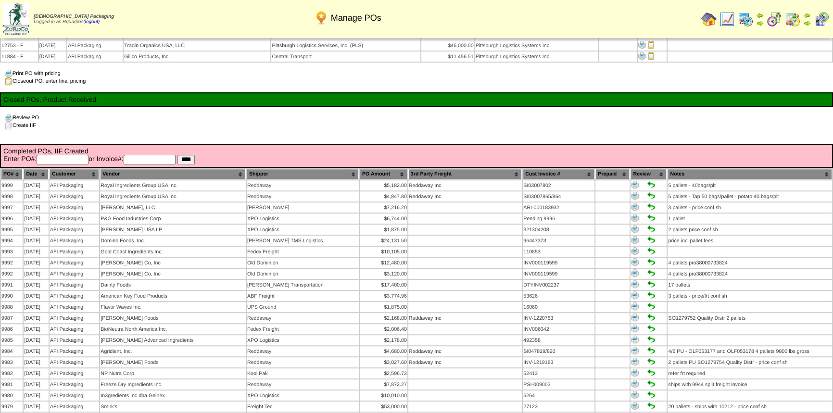
scroll to position [978, 0]
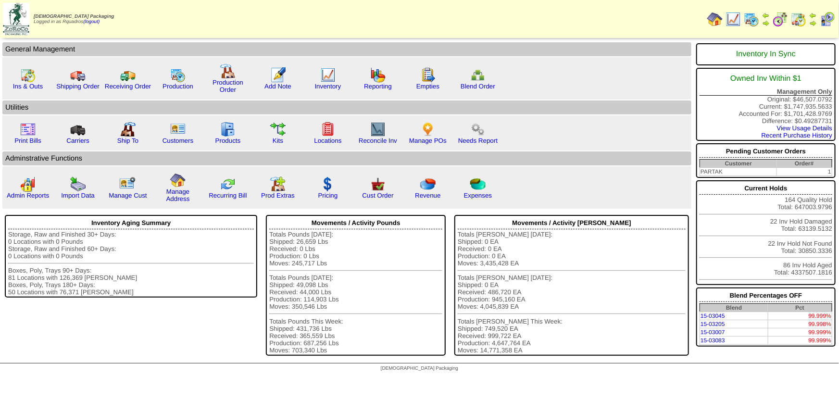
click at [170, 313] on td "Inventory Aging Summary Storage, Raw and Finished 30+ Days: 0 Locations with 0 …" at bounding box center [131, 286] width 260 height 151
click at [21, 194] on link "Admin Reports" at bounding box center [28, 195] width 42 height 7
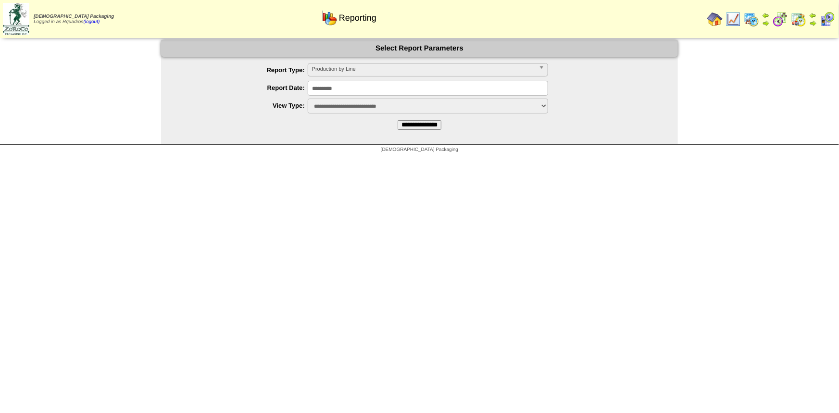
click at [341, 70] on span "Production by Line" at bounding box center [423, 69] width 223 height 12
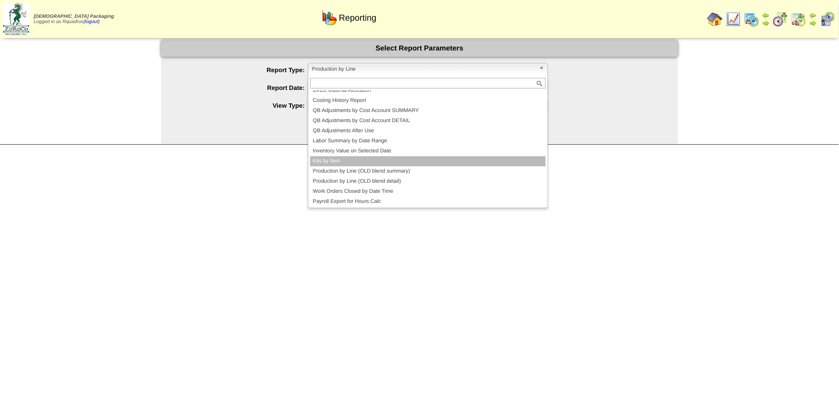
scroll to position [36, 0]
click at [328, 163] on li "Kits by Item" at bounding box center [428, 161] width 236 height 10
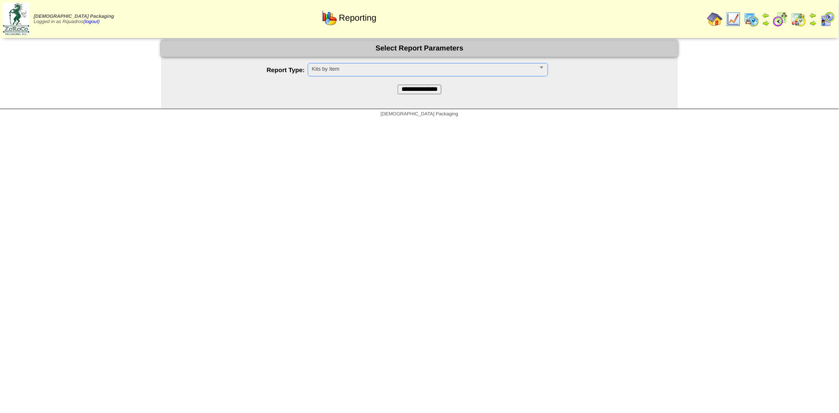
click at [415, 89] on input "**********" at bounding box center [420, 90] width 44 height 10
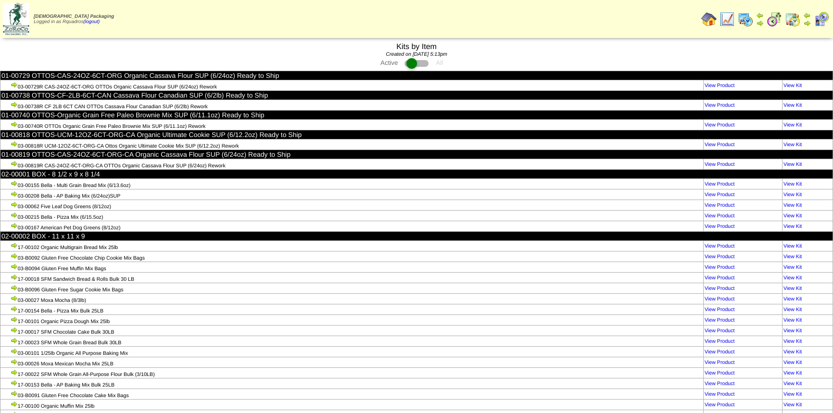
click at [548, 58] on div "Created on 09/25/2025 at 5:13pm" at bounding box center [416, 55] width 833 height 8
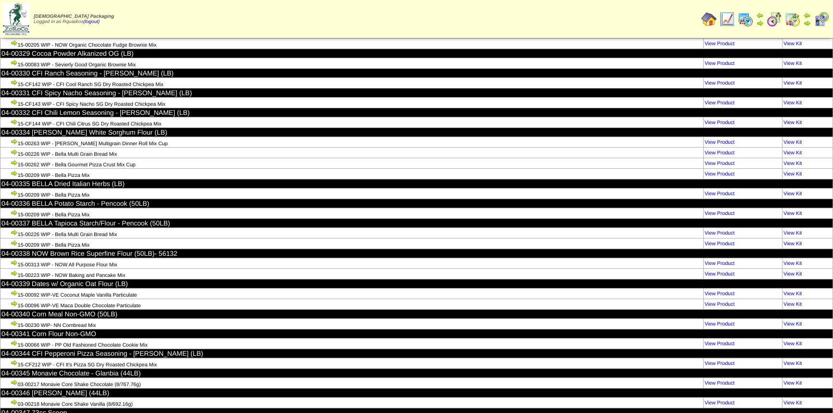
scroll to position [23063, 0]
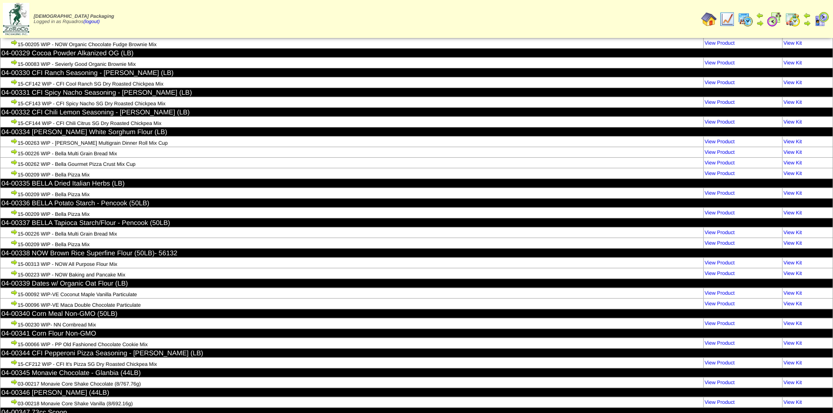
drag, startPoint x: 169, startPoint y: 318, endPoint x: 68, endPoint y: 220, distance: 140.4
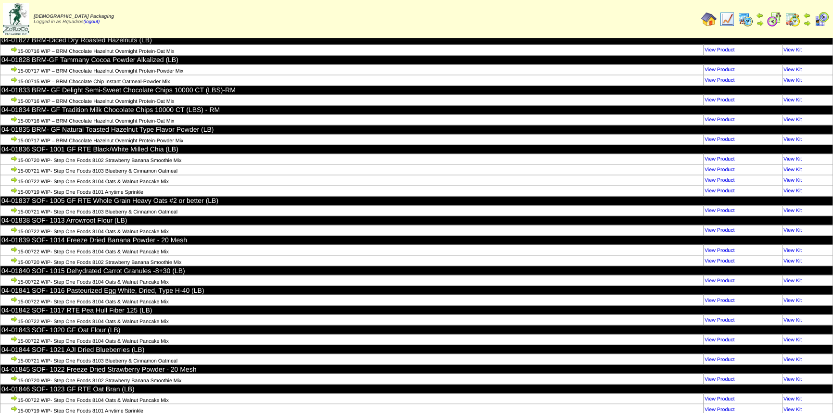
scroll to position [0, 0]
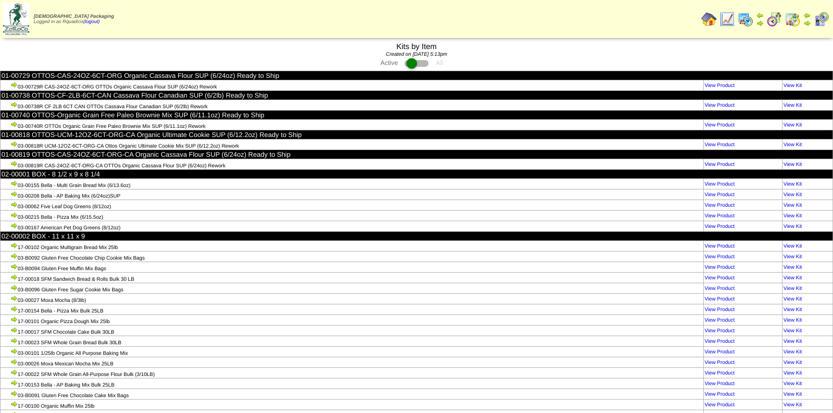
click at [709, 19] on img at bounding box center [708, 19] width 15 height 15
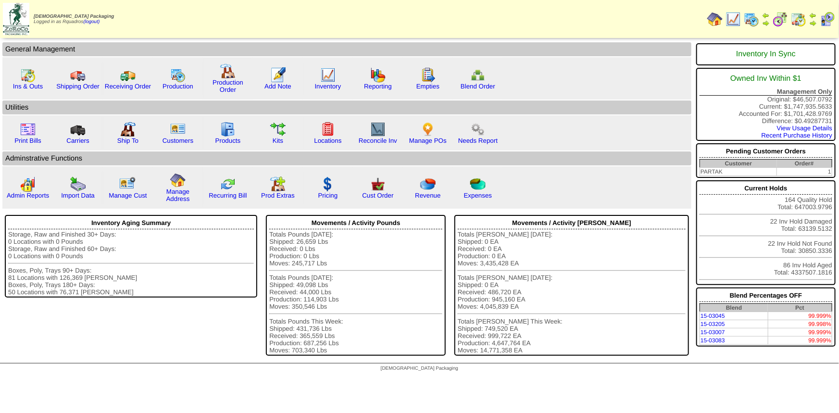
click at [275, 192] on link "Prod Extras" at bounding box center [278, 195] width 34 height 7
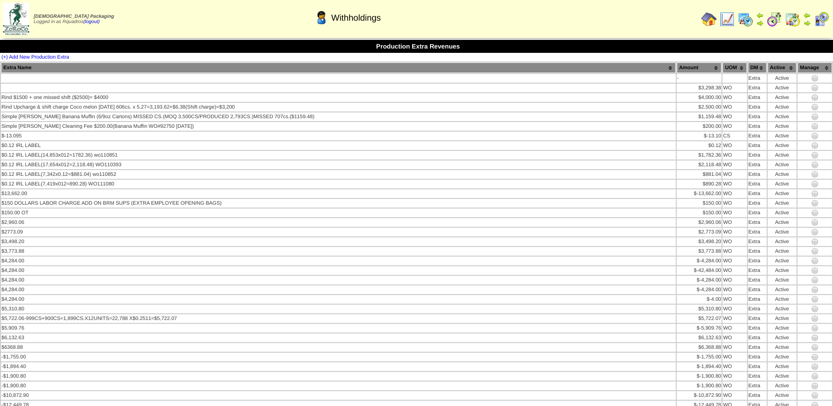
click at [710, 16] on img at bounding box center [708, 19] width 15 height 15
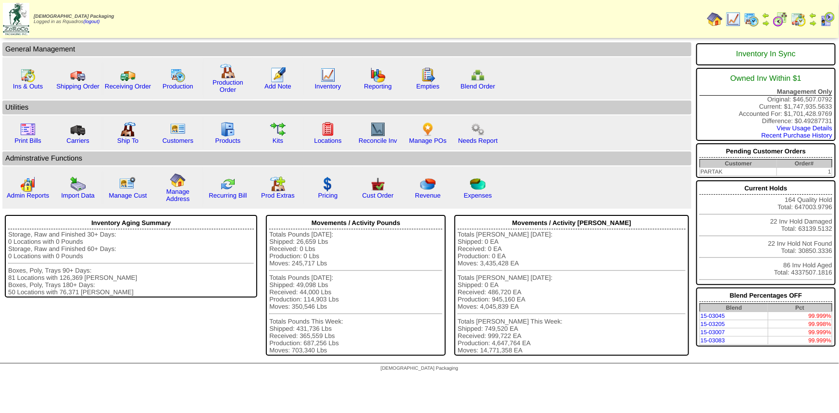
click at [377, 195] on link "Cust Order" at bounding box center [377, 195] width 31 height 7
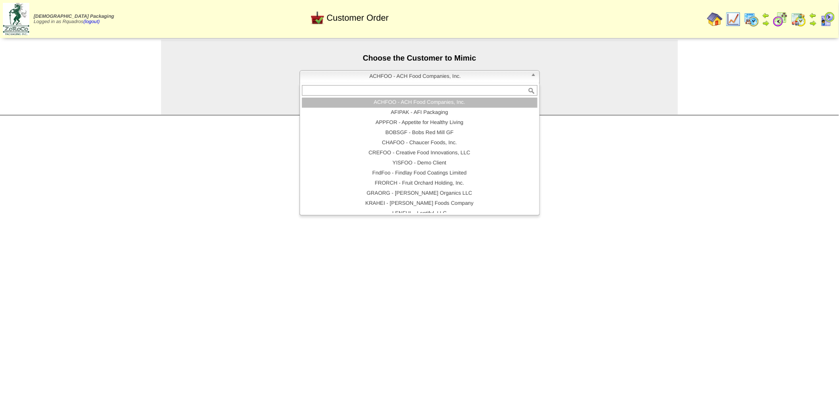
click at [386, 78] on span "ACHFOO - ACH Food Companies, Inc." at bounding box center [415, 77] width 223 height 12
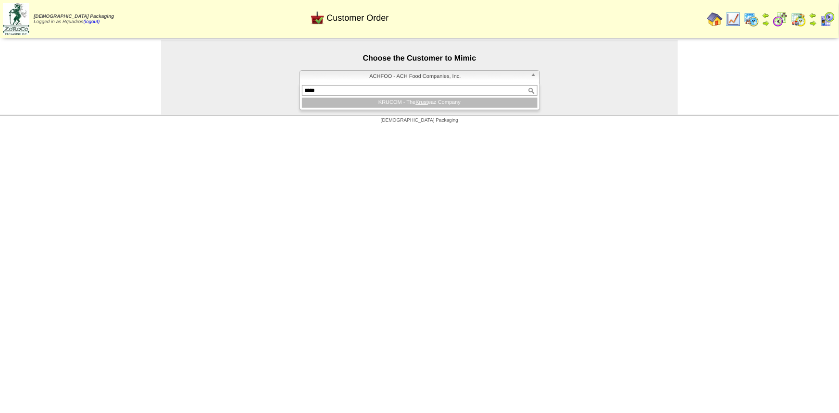
type input "*****"
click at [432, 101] on li "KRUCOM - The Krust eaz Company" at bounding box center [420, 103] width 236 height 10
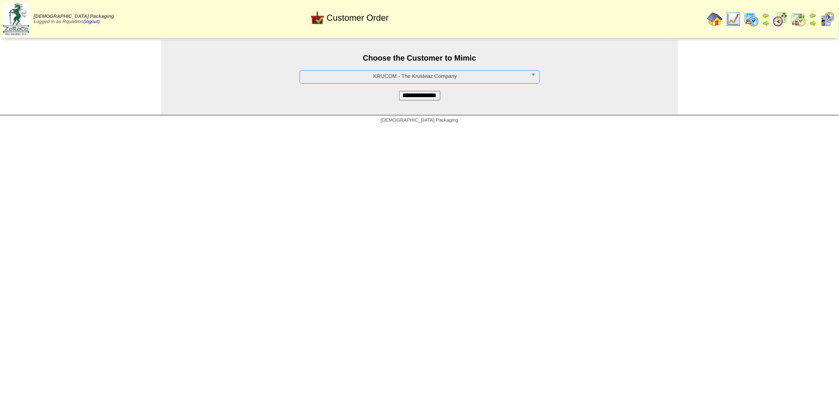
click at [433, 96] on input "**********" at bounding box center [419, 96] width 41 height 10
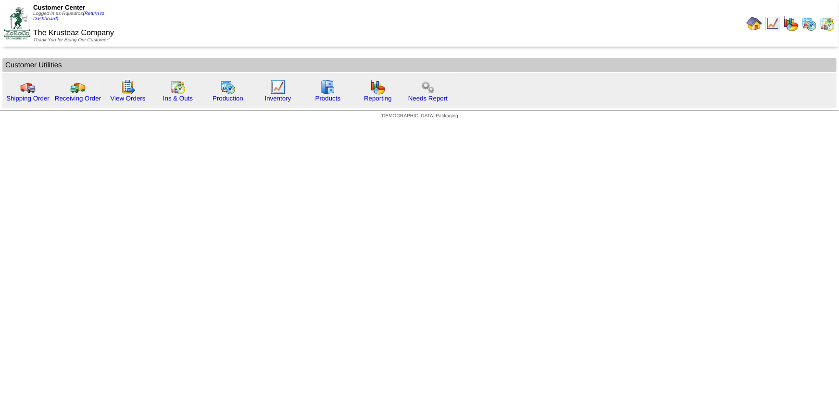
click at [179, 124] on html "Customer Center Logged in as Rquadros (Return to Dashboard) The Krusteaz Compan…" at bounding box center [419, 62] width 839 height 124
click at [175, 96] on link "Ins & Outs" at bounding box center [178, 98] width 30 height 7
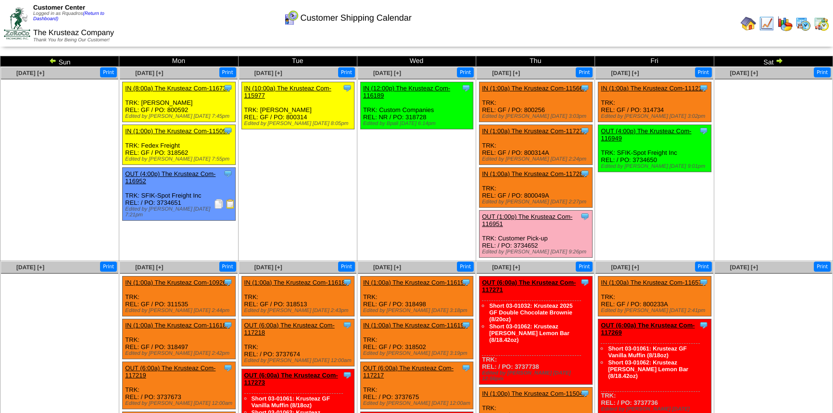
click at [51, 59] on img at bounding box center [53, 61] width 8 height 8
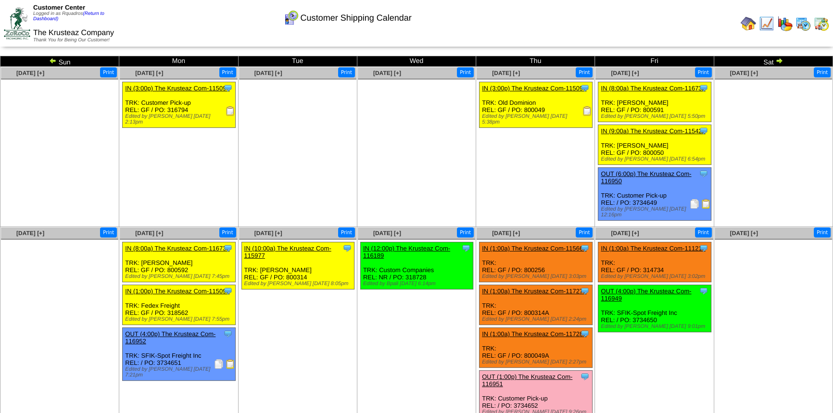
click at [355, 109] on ul at bounding box center [297, 151] width 117 height 144
click at [467, 32] on div at bounding box center [624, 23] width 413 height 19
click at [443, 113] on ul at bounding box center [416, 151] width 117 height 144
drag, startPoint x: 337, startPoint y: 135, endPoint x: 269, endPoint y: 97, distance: 77.1
click at [334, 131] on ul at bounding box center [297, 151] width 117 height 144
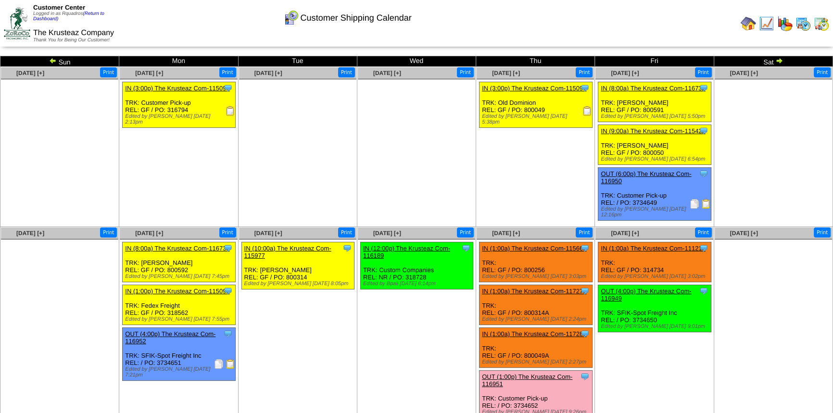
click at [93, 13] on link "(Return to Dashboard)" at bounding box center [68, 16] width 71 height 11
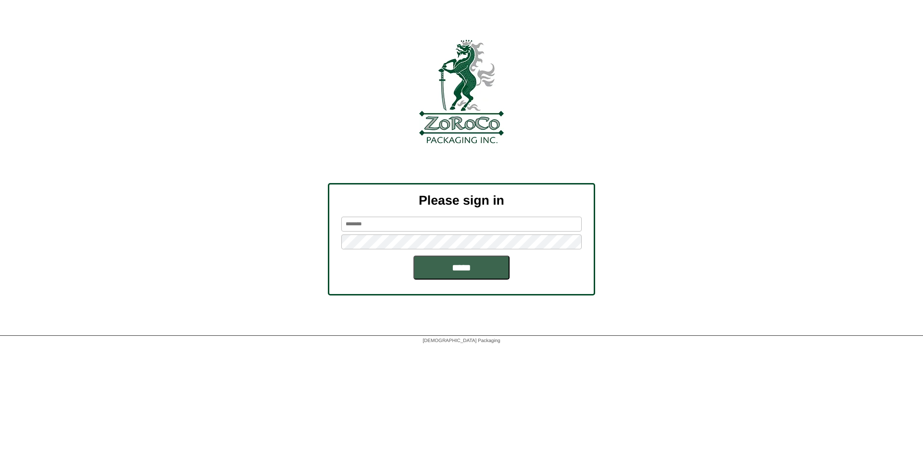
type input "********"
click at [441, 269] on input "*****" at bounding box center [462, 268] width 96 height 24
click at [449, 273] on input "*****" at bounding box center [462, 268] width 96 height 24
